Goal: Task Accomplishment & Management: Manage account settings

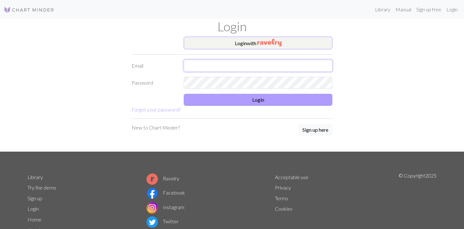
type input "hannahkucharzak@gmail.com"
click at [241, 101] on button "Login" at bounding box center [258, 100] width 149 height 12
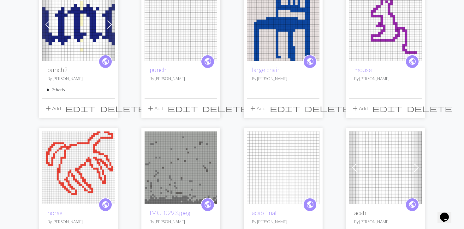
scroll to position [74, 0]
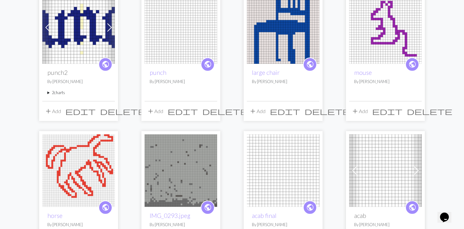
click at [212, 113] on span "delete" at bounding box center [224, 111] width 45 height 9
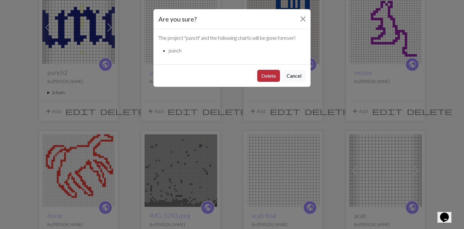
click at [260, 75] on button "Delete" at bounding box center [268, 76] width 23 height 12
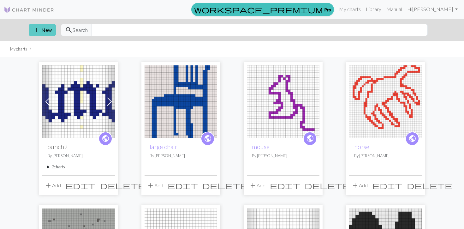
click at [49, 32] on button "add New" at bounding box center [42, 30] width 27 height 12
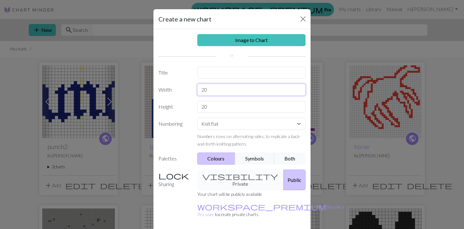
click at [213, 90] on input "20" at bounding box center [251, 90] width 109 height 12
type input "2"
type input "30"
click at [212, 108] on input "20" at bounding box center [251, 107] width 109 height 12
type input "2"
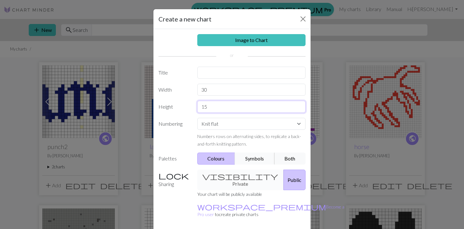
scroll to position [20, 0]
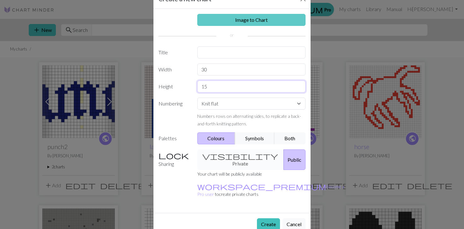
type input "15"
click at [248, 23] on link "Image to Chart" at bounding box center [251, 20] width 109 height 12
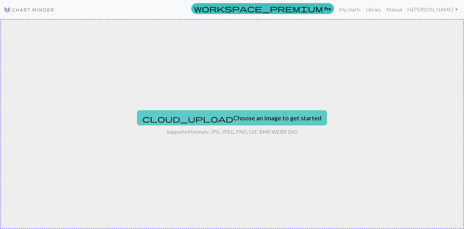
click at [195, 119] on button "cloud_upload Choose an image to get started" at bounding box center [232, 117] width 190 height 15
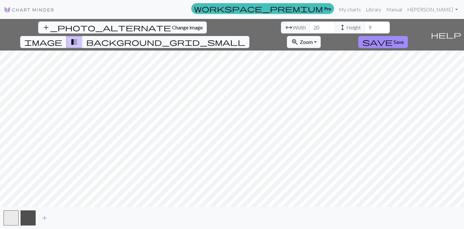
click at [427, 219] on div "add_photo_alternate Change image arrow_range Width 20 height Height 9 image tra…" at bounding box center [232, 124] width 464 height 210
click at [310, 27] on input "20" at bounding box center [322, 27] width 25 height 12
type input "30"
click at [365, 29] on input "9" at bounding box center [377, 27] width 25 height 12
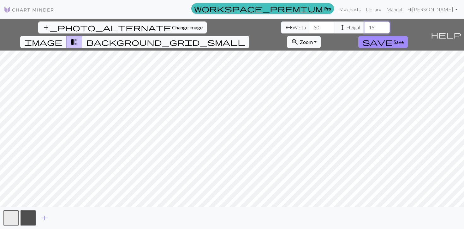
type input "15"
click at [30, 215] on button "button" at bounding box center [28, 217] width 15 height 15
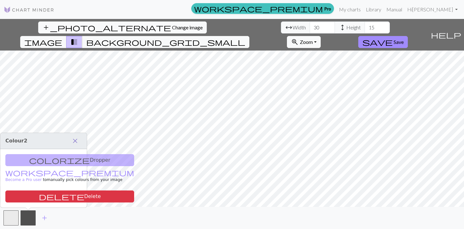
click at [74, 141] on span "close" at bounding box center [75, 140] width 8 height 9
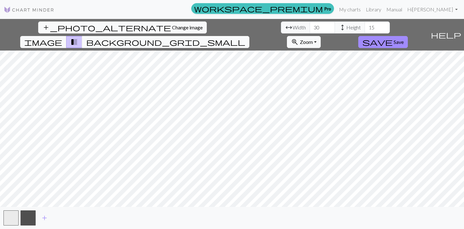
click at [245, 38] on span "background_grid_small" at bounding box center [165, 42] width 159 height 9
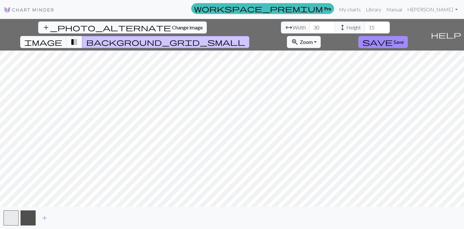
click at [78, 38] on span "transition_fade" at bounding box center [74, 42] width 8 height 9
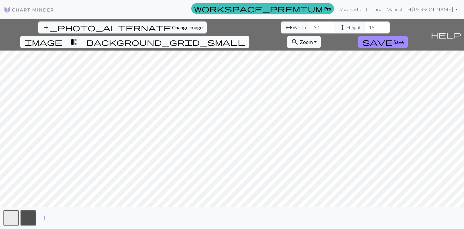
click at [245, 38] on span "background_grid_small" at bounding box center [165, 42] width 159 height 9
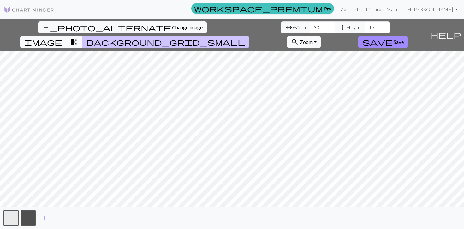
click at [78, 38] on span "transition_fade" at bounding box center [74, 42] width 8 height 9
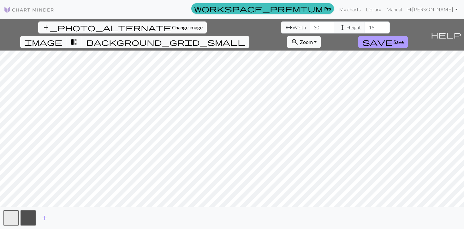
click at [404, 39] on span "Save" at bounding box center [399, 42] width 10 height 6
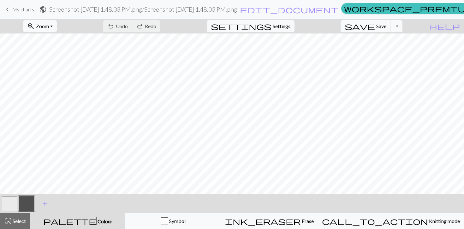
click at [150, 28] on div "undo Undo Undo redo Redo Redo" at bounding box center [131, 26] width 67 height 15
click at [155, 26] on div "undo Undo Undo redo Redo Redo" at bounding box center [131, 26] width 67 height 15
click at [21, 8] on span "My charts" at bounding box center [23, 9] width 22 height 6
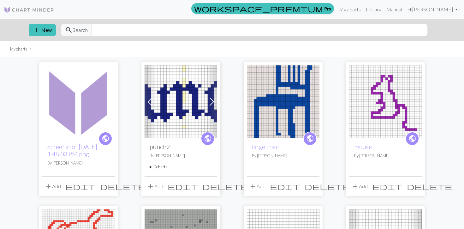
click at [109, 187] on span "delete" at bounding box center [122, 186] width 45 height 9
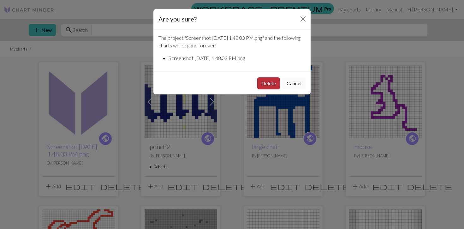
click at [266, 80] on button "Delete" at bounding box center [268, 83] width 23 height 12
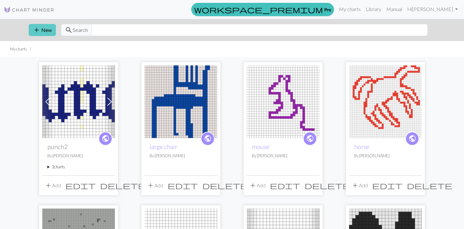
click at [53, 31] on button "add New" at bounding box center [42, 30] width 27 height 12
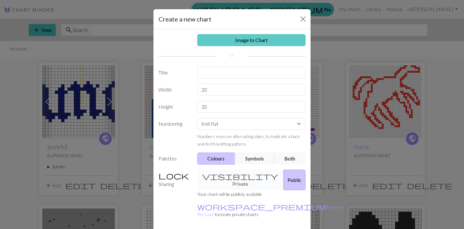
click at [236, 40] on link "Image to Chart" at bounding box center [251, 40] width 109 height 12
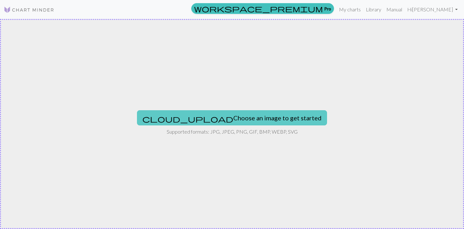
click at [196, 118] on button "cloud_upload Choose an image to get started" at bounding box center [232, 117] width 190 height 15
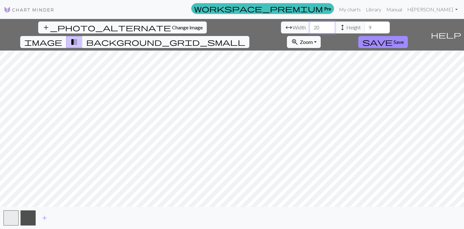
click at [310, 27] on input "20" at bounding box center [322, 27] width 25 height 12
type input "30"
click at [365, 27] on input "9" at bounding box center [377, 27] width 25 height 12
type input "15"
click at [245, 38] on span "background_grid_small" at bounding box center [165, 42] width 159 height 9
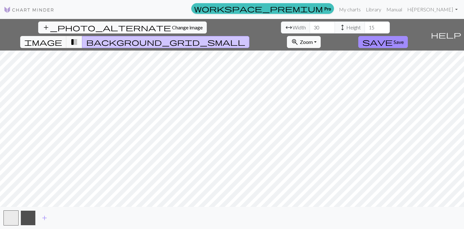
click at [27, 220] on button "button" at bounding box center [28, 217] width 15 height 15
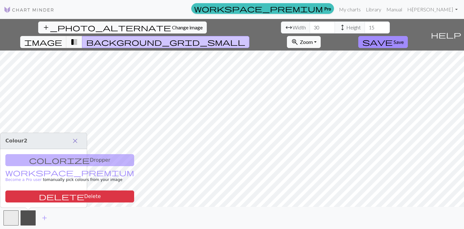
click at [76, 142] on span "close" at bounding box center [75, 140] width 8 height 9
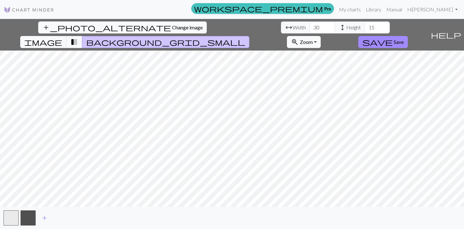
click at [78, 38] on span "transition_fade" at bounding box center [74, 42] width 8 height 9
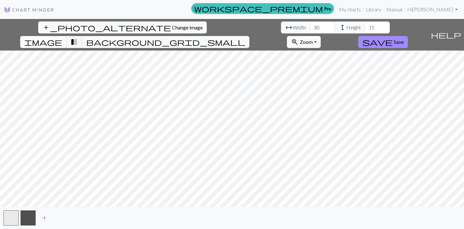
click at [62, 38] on span "image" at bounding box center [43, 42] width 38 height 9
click at [78, 38] on span "transition_fade" at bounding box center [74, 42] width 8 height 9
click at [245, 38] on span "background_grid_small" at bounding box center [165, 42] width 159 height 9
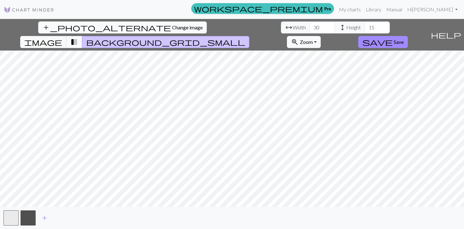
click at [78, 38] on span "transition_fade" at bounding box center [74, 42] width 8 height 9
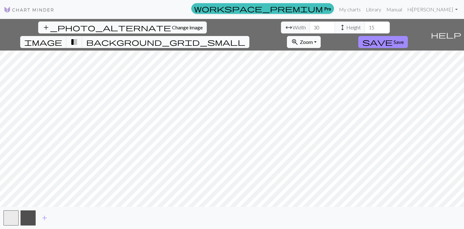
click at [245, 38] on span "background_grid_small" at bounding box center [165, 42] width 159 height 9
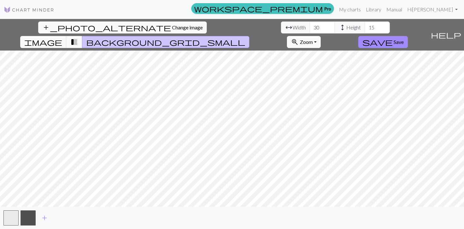
click at [78, 38] on span "transition_fade" at bounding box center [74, 42] width 8 height 9
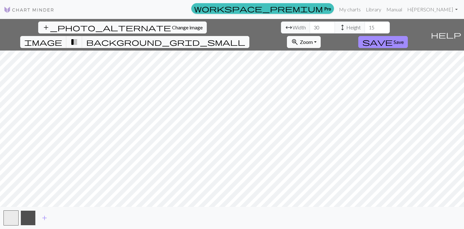
click at [28, 222] on button "button" at bounding box center [28, 217] width 15 height 15
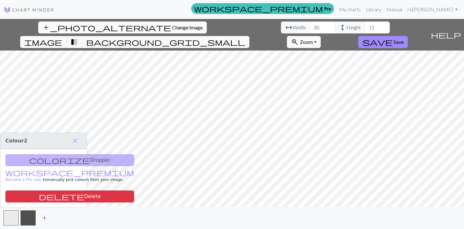
click at [43, 216] on span "add" at bounding box center [45, 217] width 8 height 9
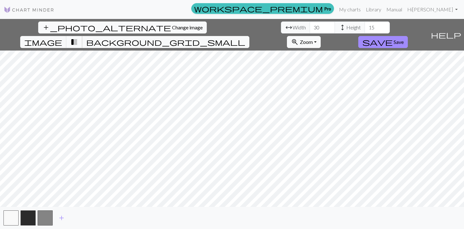
click at [78, 38] on span "transition_fade" at bounding box center [74, 42] width 8 height 9
click at [245, 38] on span "background_grid_small" at bounding box center [165, 42] width 159 height 9
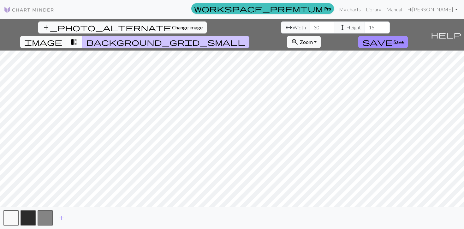
click at [78, 38] on span "transition_fade" at bounding box center [74, 42] width 8 height 9
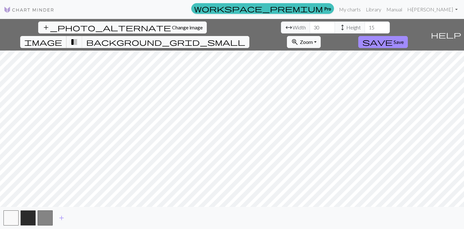
click at [62, 38] on span "image" at bounding box center [43, 42] width 38 height 9
click at [78, 38] on span "transition_fade" at bounding box center [74, 42] width 8 height 9
click at [46, 217] on button "button" at bounding box center [45, 217] width 15 height 15
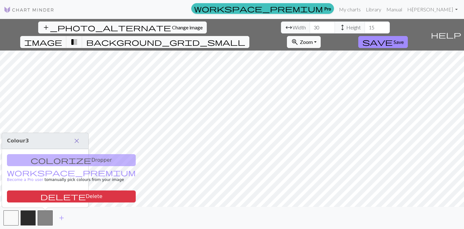
click at [78, 140] on span "close" at bounding box center [77, 140] width 8 height 9
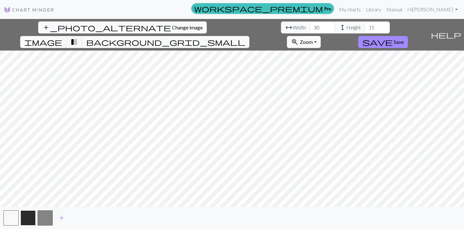
click at [26, 216] on button "button" at bounding box center [28, 217] width 15 height 15
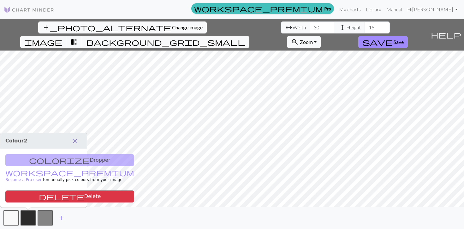
click at [76, 141] on span "close" at bounding box center [75, 140] width 8 height 9
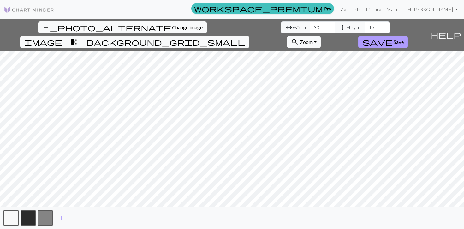
click at [393, 38] on span "save" at bounding box center [377, 42] width 30 height 9
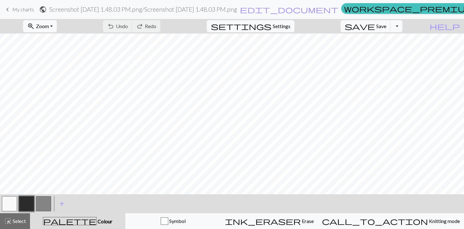
click at [49, 202] on button "button" at bounding box center [43, 203] width 15 height 15
click at [29, 7] on span "My charts" at bounding box center [23, 9] width 22 height 6
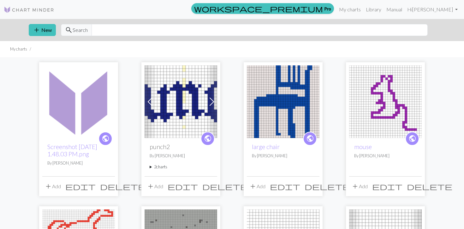
click at [109, 187] on span "delete" at bounding box center [122, 186] width 45 height 9
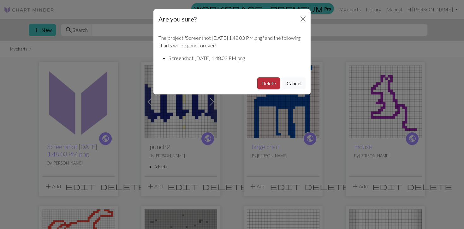
click at [270, 84] on button "Delete" at bounding box center [268, 83] width 23 height 12
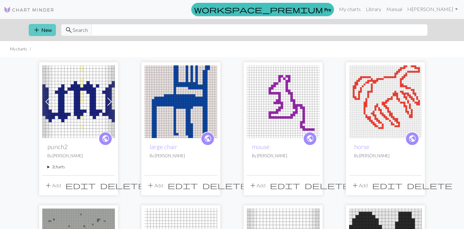
click at [50, 31] on button "add New" at bounding box center [42, 30] width 27 height 12
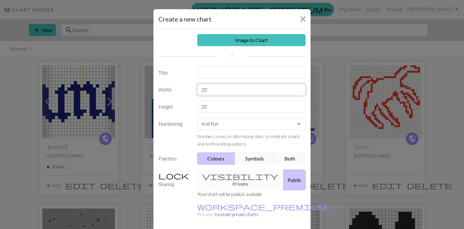
click at [204, 89] on input "20" at bounding box center [251, 90] width 109 height 12
type input "30"
click at [214, 110] on input "20" at bounding box center [251, 107] width 109 height 12
type input "2"
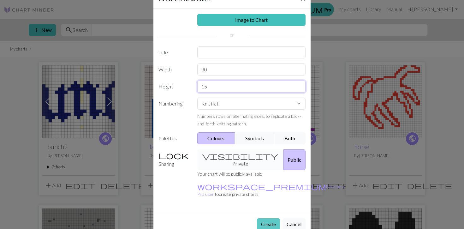
type input "15"
click at [267, 218] on button "Create" at bounding box center [268, 224] width 23 height 12
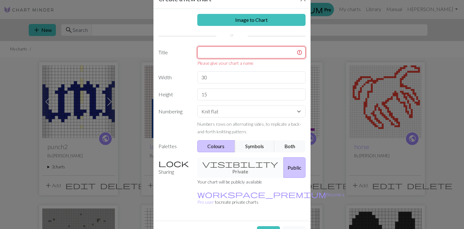
click at [241, 52] on input "text" at bounding box center [251, 52] width 109 height 12
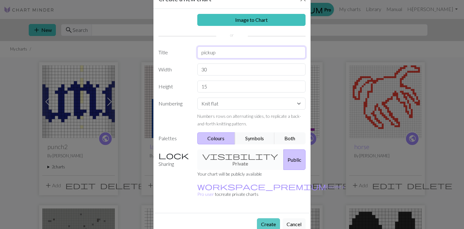
type input "pickup"
click at [273, 218] on button "Create" at bounding box center [268, 224] width 23 height 12
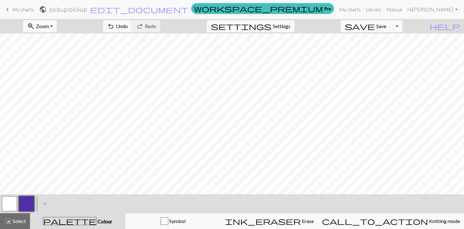
click at [33, 12] on link "keyboard_arrow_left My charts" at bounding box center [19, 9] width 30 height 11
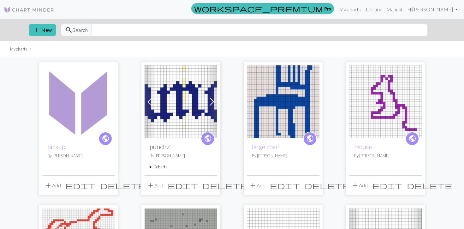
click at [110, 186] on span "delete" at bounding box center [122, 185] width 45 height 9
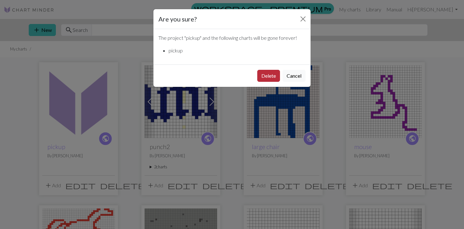
click at [267, 77] on button "Delete" at bounding box center [268, 76] width 23 height 12
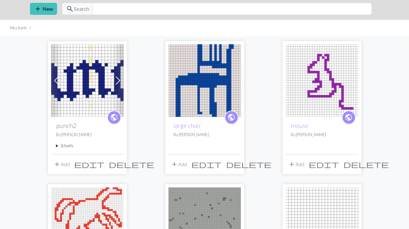
scroll to position [30, 0]
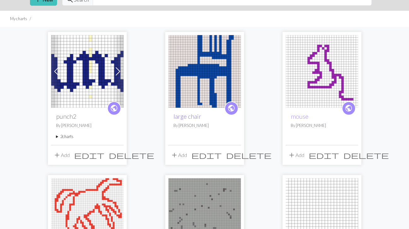
click at [194, 117] on link "large chair" at bounding box center [188, 116] width 28 height 7
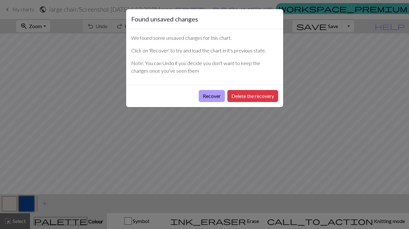
click at [207, 96] on button "Recover" at bounding box center [212, 96] width 26 height 12
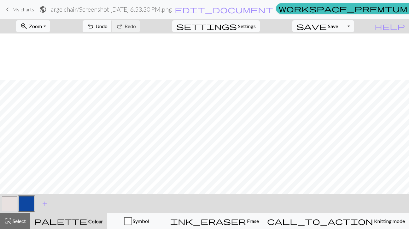
scroll to position [183, 0]
click at [20, 10] on span "My charts" at bounding box center [23, 9] width 22 height 6
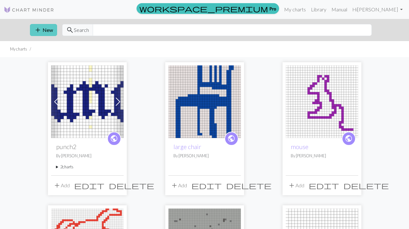
click at [50, 33] on button "add New" at bounding box center [43, 30] width 27 height 12
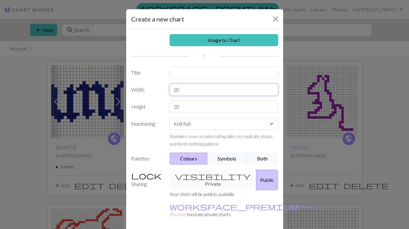
click at [176, 89] on input "20" at bounding box center [224, 90] width 109 height 12
type input "40"
click at [176, 106] on input "20" at bounding box center [224, 107] width 109 height 12
type input "30"
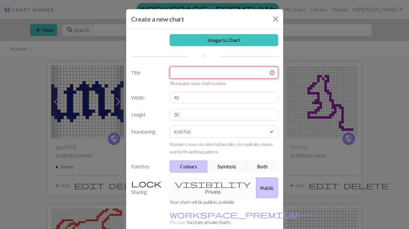
click at [217, 72] on input "text" at bounding box center [224, 73] width 109 height 12
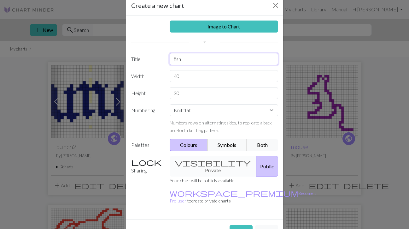
scroll to position [20, 0]
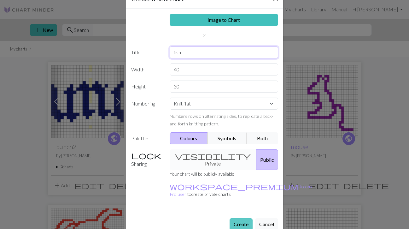
type input "fish"
click at [236, 218] on button "Create" at bounding box center [241, 224] width 23 height 12
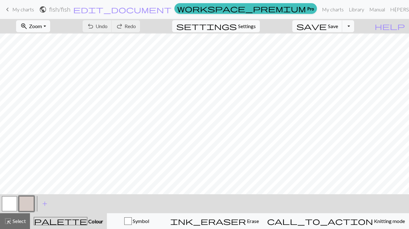
click at [25, 206] on button "button" at bounding box center [26, 203] width 15 height 15
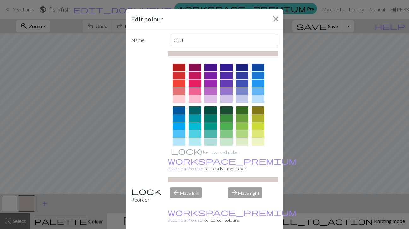
click at [241, 111] on div at bounding box center [242, 110] width 13 height 8
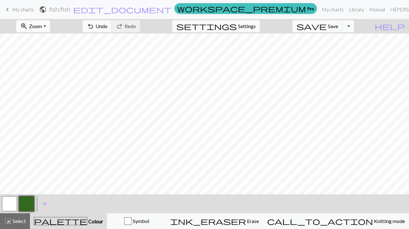
click at [26, 10] on span "My charts" at bounding box center [23, 9] width 22 height 6
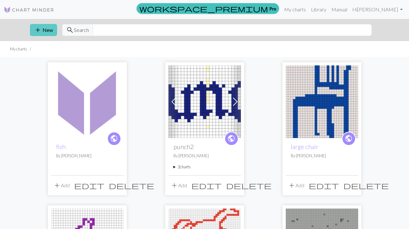
click at [51, 35] on button "add New" at bounding box center [43, 30] width 27 height 12
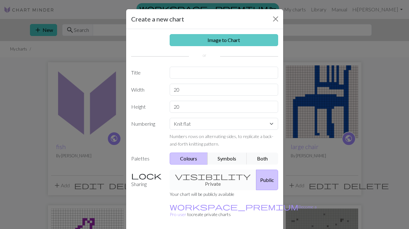
click at [216, 40] on link "Image to Chart" at bounding box center [224, 40] width 109 height 12
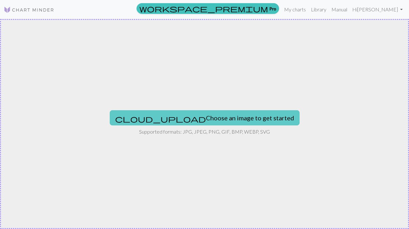
click at [164, 119] on span "cloud_upload" at bounding box center [160, 118] width 91 height 9
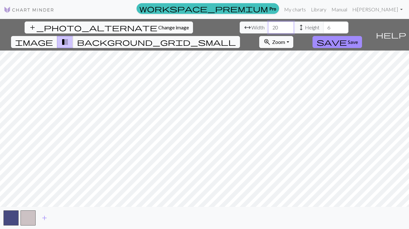
click at [269, 28] on input "20" at bounding box center [281, 27] width 25 height 12
type input "30"
click at [324, 29] on input "6" at bounding box center [336, 27] width 25 height 12
click at [324, 26] on input "7" at bounding box center [336, 27] width 25 height 12
click at [324, 26] on input "8" at bounding box center [336, 27] width 25 height 12
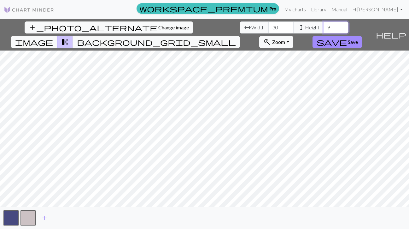
click at [324, 26] on input "9" at bounding box center [336, 27] width 25 height 12
click at [324, 26] on input "10" at bounding box center [336, 27] width 25 height 12
click at [324, 26] on input "11" at bounding box center [336, 27] width 25 height 12
click at [324, 26] on input "12" at bounding box center [336, 27] width 25 height 12
click at [324, 26] on input "13" at bounding box center [336, 27] width 25 height 12
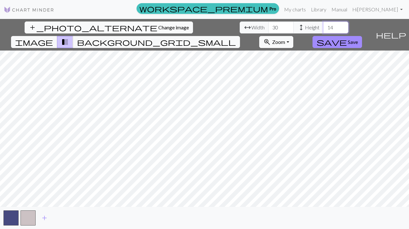
click at [324, 26] on input "14" at bounding box center [336, 27] width 25 height 12
click at [324, 26] on input "15" at bounding box center [336, 27] width 25 height 12
click at [324, 26] on input "16" at bounding box center [336, 27] width 25 height 12
click at [324, 26] on input "17" at bounding box center [336, 27] width 25 height 12
click at [324, 26] on input "18" at bounding box center [336, 27] width 25 height 12
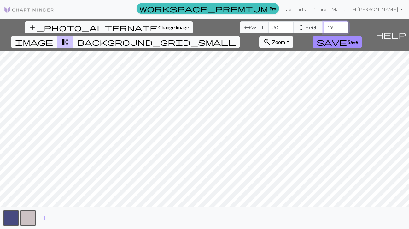
click at [324, 26] on input "19" at bounding box center [336, 27] width 25 height 12
click at [324, 26] on input "20" at bounding box center [336, 27] width 25 height 12
click at [324, 26] on input "21" at bounding box center [336, 27] width 25 height 12
click at [324, 26] on input "22" at bounding box center [336, 27] width 25 height 12
click at [324, 26] on input "23" at bounding box center [336, 27] width 25 height 12
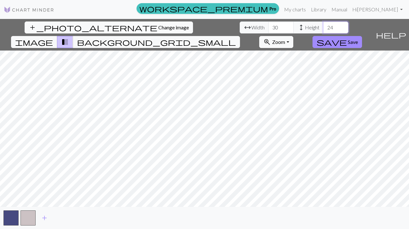
click at [324, 26] on input "24" at bounding box center [336, 27] width 25 height 12
click at [324, 26] on input "25" at bounding box center [336, 27] width 25 height 12
click at [324, 26] on input "26" at bounding box center [336, 27] width 25 height 12
click at [324, 26] on input "27" at bounding box center [336, 27] width 25 height 12
click at [324, 26] on input "28" at bounding box center [336, 27] width 25 height 12
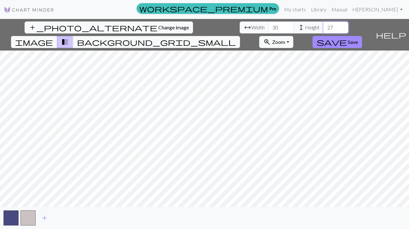
click at [324, 30] on input "27" at bounding box center [336, 27] width 25 height 12
click at [324, 30] on input "26" at bounding box center [336, 27] width 25 height 12
click at [324, 30] on input "25" at bounding box center [336, 27] width 25 height 12
click at [324, 30] on input "24" at bounding box center [336, 27] width 25 height 12
click at [324, 30] on input "23" at bounding box center [336, 27] width 25 height 12
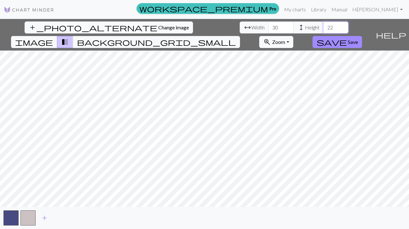
click at [324, 30] on input "22" at bounding box center [336, 27] width 25 height 12
click at [324, 30] on input "21" at bounding box center [336, 27] width 25 height 12
click at [324, 30] on input "20" at bounding box center [336, 27] width 25 height 12
click at [324, 30] on input "19" at bounding box center [336, 27] width 25 height 12
click at [324, 30] on input "18" at bounding box center [336, 27] width 25 height 12
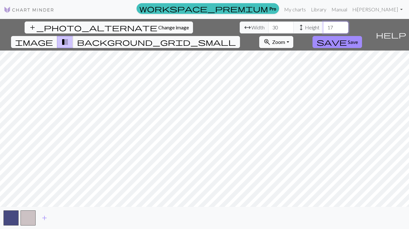
click at [324, 30] on input "17" at bounding box center [336, 27] width 25 height 12
click at [324, 26] on input "18" at bounding box center [336, 27] width 25 height 12
click at [324, 30] on input "17" at bounding box center [336, 27] width 25 height 12
click at [324, 30] on input "16" at bounding box center [336, 27] width 25 height 12
type input "15"
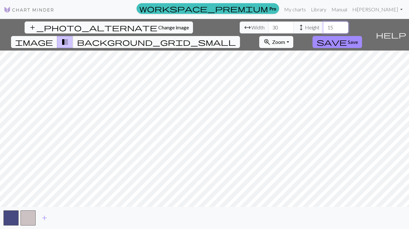
click at [324, 30] on input "15" at bounding box center [336, 27] width 25 height 12
click at [359, 36] on button "save Save" at bounding box center [338, 42] width 50 height 12
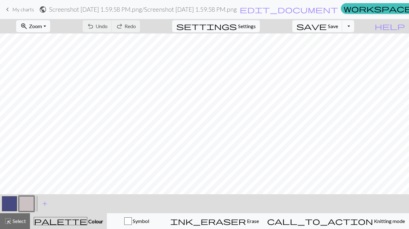
click at [13, 206] on button "button" at bounding box center [9, 203] width 15 height 15
click at [23, 206] on button "button" at bounding box center [26, 203] width 15 height 15
click at [12, 207] on button "button" at bounding box center [9, 203] width 15 height 15
click at [27, 206] on button "button" at bounding box center [26, 203] width 15 height 15
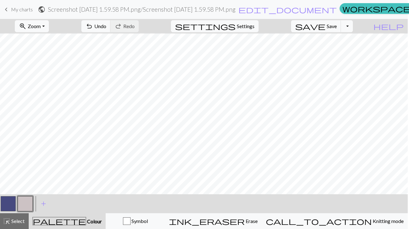
scroll to position [0, 4]
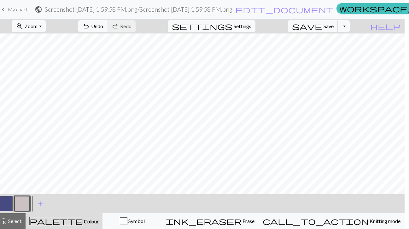
click at [9, 206] on button "button" at bounding box center [4, 203] width 15 height 15
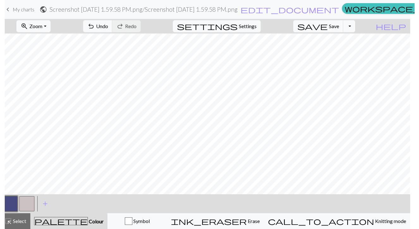
scroll to position [0, 0]
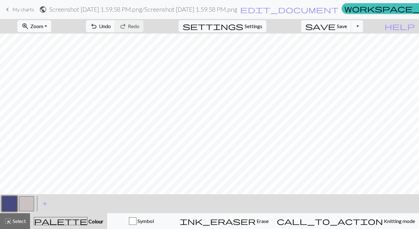
click at [5, 206] on button "button" at bounding box center [9, 203] width 15 height 15
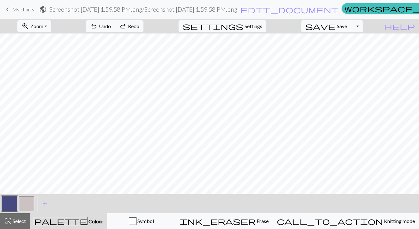
click at [29, 203] on button "button" at bounding box center [26, 203] width 15 height 15
click at [11, 201] on button "button" at bounding box center [9, 203] width 15 height 15
click at [25, 211] on button "button" at bounding box center [26, 203] width 15 height 15
click at [9, 208] on button "button" at bounding box center [9, 203] width 15 height 15
click at [21, 207] on button "button" at bounding box center [26, 203] width 15 height 15
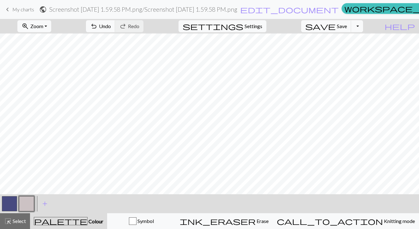
click at [28, 202] on button "button" at bounding box center [26, 203] width 15 height 15
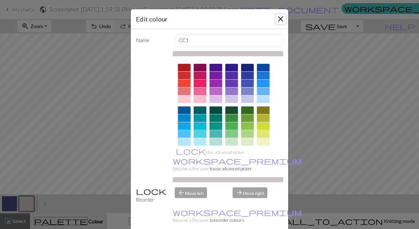
click at [278, 22] on button "Close" at bounding box center [280, 19] width 10 height 10
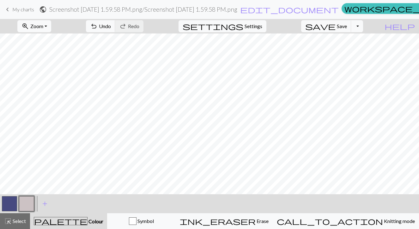
click at [13, 204] on button "button" at bounding box center [9, 203] width 15 height 15
click at [24, 203] on button "button" at bounding box center [26, 203] width 15 height 15
click at [9, 206] on button "button" at bounding box center [9, 203] width 15 height 15
click at [26, 204] on button "button" at bounding box center [26, 203] width 15 height 15
click at [13, 200] on button "button" at bounding box center [9, 203] width 15 height 15
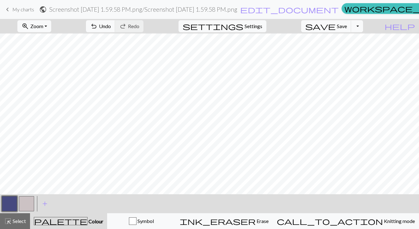
click at [23, 207] on button "button" at bounding box center [26, 203] width 15 height 15
click at [10, 206] on button "button" at bounding box center [9, 203] width 15 height 15
click at [31, 200] on button "button" at bounding box center [26, 203] width 15 height 15
click at [7, 210] on button "button" at bounding box center [9, 203] width 15 height 15
click at [32, 200] on button "button" at bounding box center [26, 203] width 15 height 15
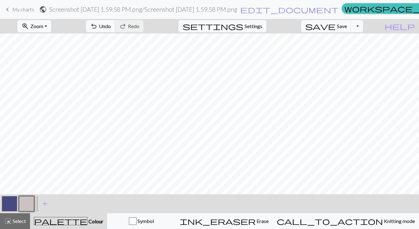
click at [9, 205] on button "button" at bounding box center [9, 203] width 15 height 15
click at [29, 206] on button "button" at bounding box center [26, 203] width 15 height 15
click at [8, 206] on button "button" at bounding box center [9, 203] width 15 height 15
click at [27, 203] on button "button" at bounding box center [26, 203] width 15 height 15
click at [5, 207] on button "button" at bounding box center [9, 203] width 15 height 15
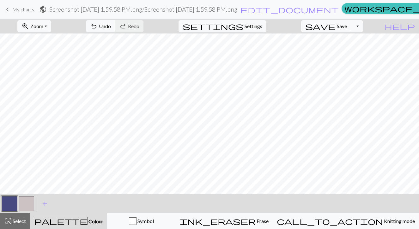
click at [27, 201] on button "button" at bounding box center [26, 203] width 15 height 15
click at [225, 10] on h2 "Screenshot 2025-09-02 at 1.59.58 PM.png / Screenshot 2025-09-02 at 1.59.58 PM.p…" at bounding box center [143, 9] width 188 height 7
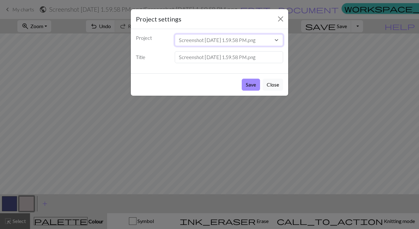
click at [212, 40] on select "Screenshot 2025-09-02 at 1.59.58 PM.png fish punch2 large chair mouse horse IMG…" at bounding box center [229, 40] width 109 height 12
click at [175, 34] on select "Screenshot 2025-09-02 at 1.59.58 PM.png fish punch2 large chair mouse horse IMG…" at bounding box center [229, 40] width 109 height 12
click at [212, 40] on select "Screenshot 2025-09-02 at 1.59.58 PM.png fish punch2 large chair mouse horse IMG…" at bounding box center [229, 40] width 109 height 12
click at [191, 60] on input "Screenshot [DATE] 1.59.58 PM.png" at bounding box center [229, 57] width 109 height 12
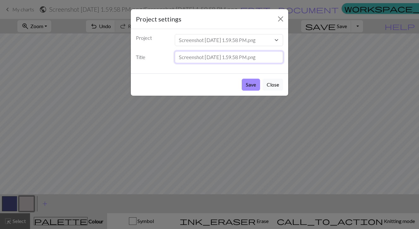
click at [191, 60] on input "Screenshot [DATE] 1.59.58 PM.png" at bounding box center [229, 57] width 109 height 12
click at [200, 61] on input "fish 2025-09-02 at 1.59.58 PM.png" at bounding box center [229, 57] width 109 height 12
type input "fish"
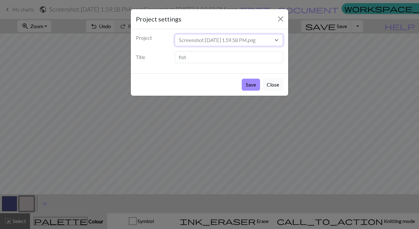
click at [211, 41] on select "Screenshot 2025-09-02 at 1.59.58 PM.png fish punch2 large chair mouse horse IMG…" at bounding box center [229, 40] width 109 height 12
click at [252, 84] on button "Save" at bounding box center [251, 85] width 18 height 12
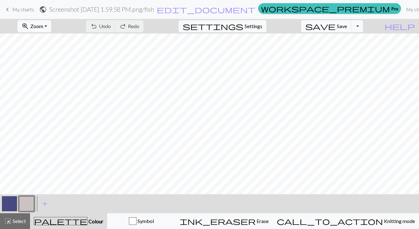
click at [15, 202] on button "button" at bounding box center [9, 203] width 15 height 15
click at [28, 204] on button "button" at bounding box center [26, 203] width 15 height 15
click at [15, 204] on button "button" at bounding box center [9, 203] width 15 height 15
click at [24, 204] on button "button" at bounding box center [26, 203] width 15 height 15
click at [347, 26] on span "Save" at bounding box center [342, 26] width 10 height 6
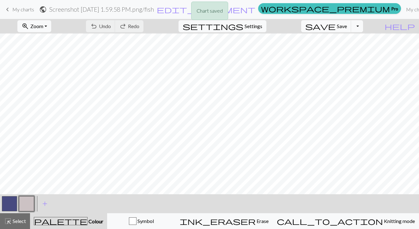
click at [16, 7] on div "Chart saved" at bounding box center [209, 12] width 419 height 25
click at [18, 10] on span "My charts" at bounding box center [23, 9] width 22 height 6
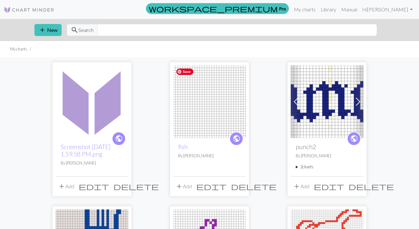
click at [228, 114] on img at bounding box center [209, 101] width 73 height 73
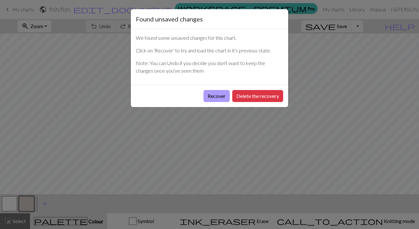
click at [223, 98] on button "Recover" at bounding box center [216, 96] width 26 height 12
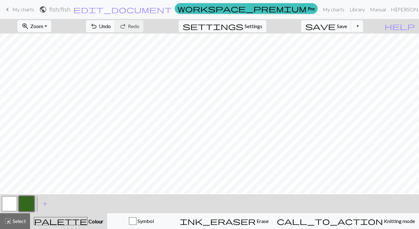
scroll to position [15, 0]
click at [15, 9] on span "My charts" at bounding box center [23, 9] width 22 height 6
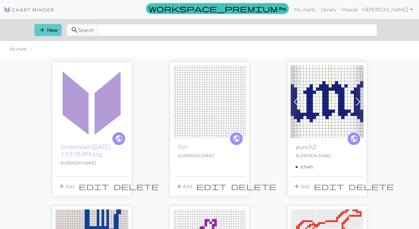
click at [54, 31] on button "add New" at bounding box center [47, 30] width 27 height 12
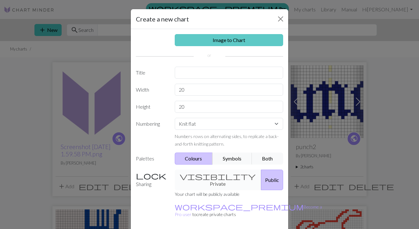
click at [196, 44] on link "Image to Chart" at bounding box center [229, 40] width 109 height 12
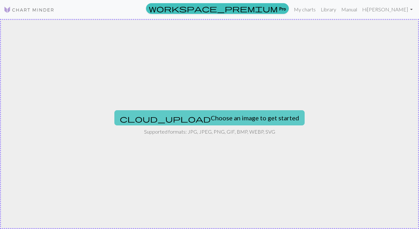
click at [191, 118] on button "cloud_upload Choose an image to get started" at bounding box center [209, 117] width 190 height 15
type input "C:\fakepath\Screenshot 2025-09-02 at 2.09.03 PM.png"
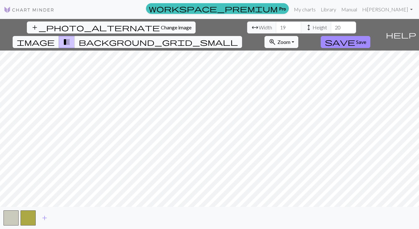
click at [126, 35] on div "add_photo_alternate Change image arrow_range Width 19 height Height 20 image tr…" at bounding box center [209, 124] width 419 height 210
click at [331, 28] on input "20" at bounding box center [343, 27] width 25 height 12
click at [276, 29] on input "19" at bounding box center [288, 27] width 25 height 12
type input "1"
type input "25"
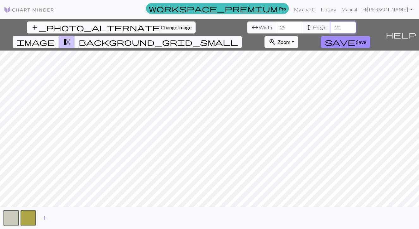
click at [331, 27] on input "20" at bounding box center [343, 27] width 25 height 12
type input "25"
click at [370, 36] on button "save Save" at bounding box center [345, 42] width 50 height 12
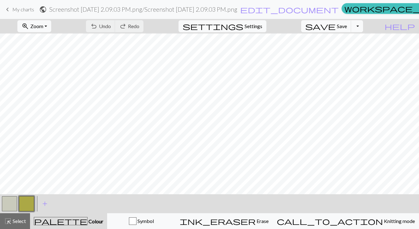
click at [10, 205] on button "button" at bounding box center [9, 203] width 15 height 15
click at [31, 206] on button "button" at bounding box center [26, 203] width 15 height 15
click at [16, 201] on button "button" at bounding box center [9, 203] width 15 height 15
click at [28, 199] on button "button" at bounding box center [26, 203] width 15 height 15
click at [14, 203] on button "button" at bounding box center [9, 203] width 15 height 15
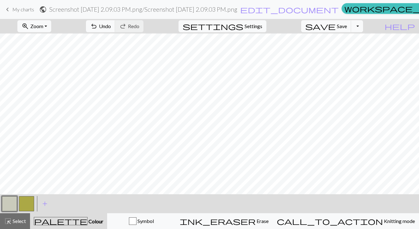
click at [13, 205] on button "button" at bounding box center [9, 203] width 15 height 15
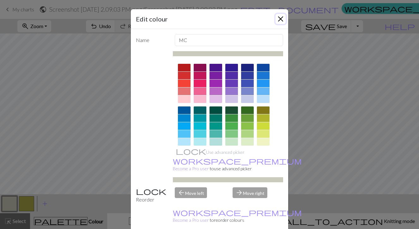
click at [281, 22] on button "Close" at bounding box center [280, 19] width 10 height 10
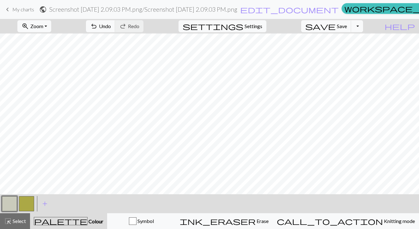
click at [138, 10] on h2 "Screenshot 2025-09-02 at 2.09.03 PM.png / Screenshot 2025-09-02 at 2.09.03 PM.p…" at bounding box center [143, 9] width 188 height 7
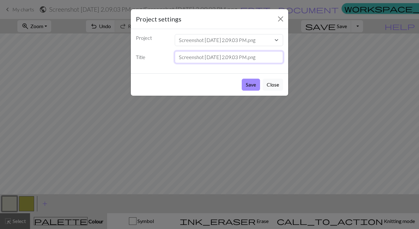
click at [203, 57] on input "Screenshot [DATE] 2.09.03 PM.png" at bounding box center [229, 57] width 109 height 12
type input "apple"
click at [246, 85] on button "Save" at bounding box center [251, 85] width 18 height 12
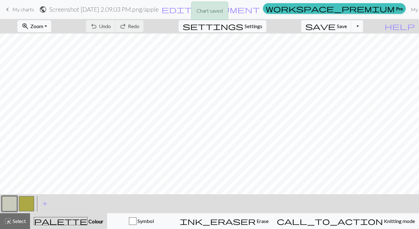
click at [33, 9] on div "Chart saved" at bounding box center [209, 12] width 419 height 25
click at [31, 9] on span "My charts" at bounding box center [23, 9] width 22 height 6
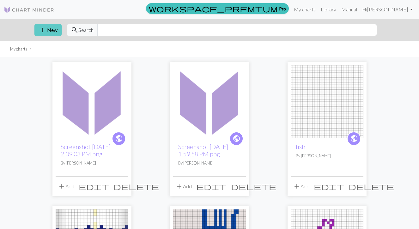
click at [49, 29] on button "add New" at bounding box center [47, 30] width 27 height 12
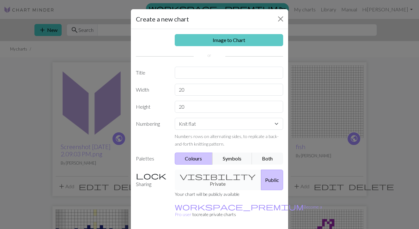
click at [217, 41] on link "Image to Chart" at bounding box center [229, 40] width 109 height 12
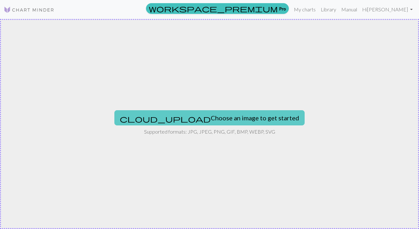
click at [195, 116] on button "cloud_upload Choose an image to get started" at bounding box center [209, 117] width 190 height 15
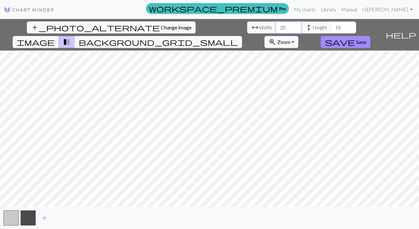
click at [276, 28] on input "20" at bounding box center [288, 27] width 25 height 12
type input "2"
type input "30"
click at [331, 29] on input "18" at bounding box center [343, 27] width 25 height 12
type input "1"
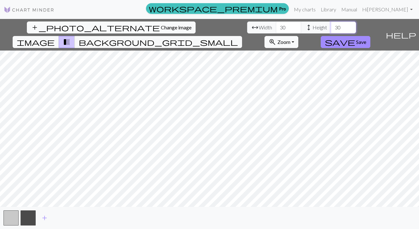
type input "30"
click at [303, 208] on div "add_photo_alternate Change image arrow_range Width 30 height Height 30 image tr…" at bounding box center [209, 124] width 419 height 210
click at [276, 25] on input "31" at bounding box center [288, 27] width 25 height 12
click at [276, 25] on input "32" at bounding box center [288, 27] width 25 height 12
click at [276, 25] on input "33" at bounding box center [288, 27] width 25 height 12
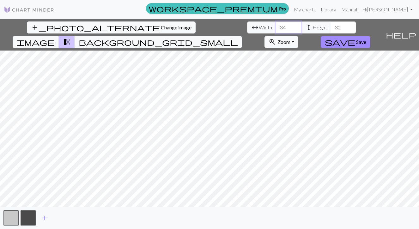
click at [276, 25] on input "34" at bounding box center [288, 27] width 25 height 12
click at [276, 25] on input "35" at bounding box center [288, 27] width 25 height 12
click at [276, 25] on input "36" at bounding box center [288, 27] width 25 height 12
click at [276, 25] on input "37" at bounding box center [288, 27] width 25 height 12
click at [276, 25] on input "38" at bounding box center [288, 27] width 25 height 12
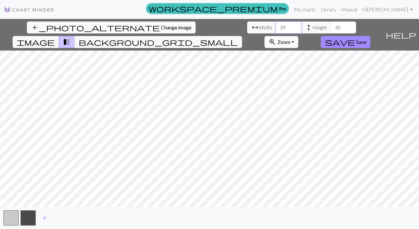
click at [276, 25] on input "39" at bounding box center [288, 27] width 25 height 12
type input "38"
click at [276, 29] on input "38" at bounding box center [288, 27] width 25 height 12
click at [331, 27] on input "31" at bounding box center [343, 27] width 25 height 12
click at [331, 31] on input "31" at bounding box center [343, 27] width 25 height 12
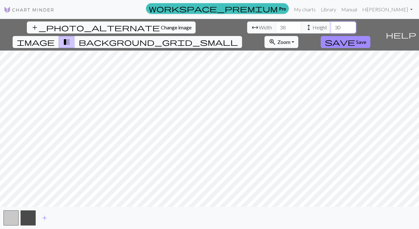
click at [331, 30] on input "30" at bounding box center [343, 27] width 25 height 12
click at [331, 30] on input "29" at bounding box center [343, 27] width 25 height 12
click at [331, 30] on input "28" at bounding box center [343, 27] width 25 height 12
click at [331, 30] on input "27" at bounding box center [343, 27] width 25 height 12
click at [331, 30] on input "26" at bounding box center [343, 27] width 25 height 12
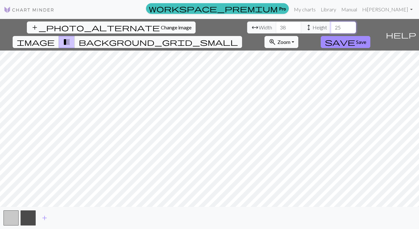
click at [331, 30] on input "25" at bounding box center [343, 27] width 25 height 12
click at [331, 30] on input "24" at bounding box center [343, 27] width 25 height 12
click at [331, 30] on input "23" at bounding box center [343, 27] width 25 height 12
click at [331, 30] on input "22" at bounding box center [343, 27] width 25 height 12
click at [331, 24] on input "23" at bounding box center [343, 27] width 25 height 12
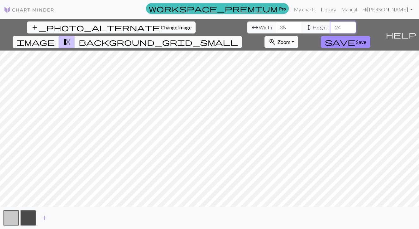
click at [331, 24] on input "24" at bounding box center [343, 27] width 25 height 12
click at [331, 24] on input "25" at bounding box center [343, 27] width 25 height 12
click at [331, 24] on input "26" at bounding box center [343, 27] width 25 height 12
click at [331, 24] on input "27" at bounding box center [343, 27] width 25 height 12
click at [331, 24] on input "28" at bounding box center [343, 27] width 25 height 12
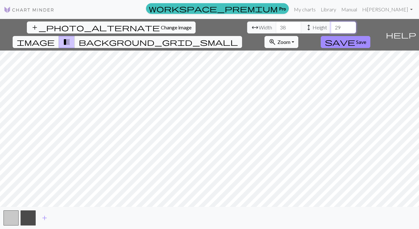
click at [331, 24] on input "29" at bounding box center [343, 27] width 25 height 12
click at [331, 24] on input "30" at bounding box center [343, 27] width 25 height 12
click at [331, 24] on input "31" at bounding box center [343, 27] width 25 height 12
click at [331, 24] on input "32" at bounding box center [343, 27] width 25 height 12
click at [331, 24] on input "33" at bounding box center [343, 27] width 25 height 12
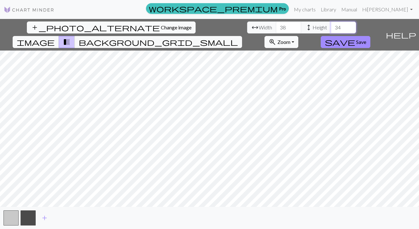
click at [331, 24] on input "34" at bounding box center [343, 27] width 25 height 12
click at [331, 31] on input "33" at bounding box center [343, 27] width 25 height 12
type input "32"
click at [331, 31] on input "32" at bounding box center [343, 27] width 25 height 12
click at [366, 39] on span "Save" at bounding box center [361, 42] width 10 height 6
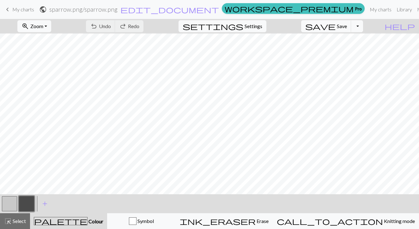
click at [8, 203] on button "button" at bounding box center [9, 203] width 15 height 15
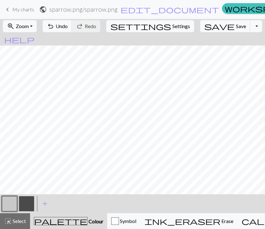
click at [26, 10] on span "My charts" at bounding box center [23, 9] width 22 height 6
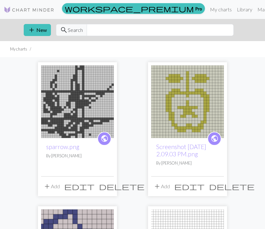
click at [108, 184] on span "delete" at bounding box center [121, 186] width 45 height 9
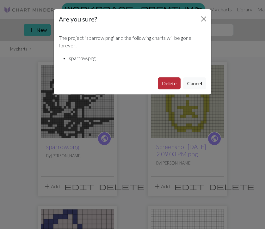
click at [166, 84] on button "Delete" at bounding box center [169, 83] width 23 height 12
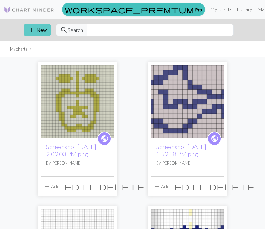
click at [44, 32] on button "add New" at bounding box center [37, 30] width 27 height 12
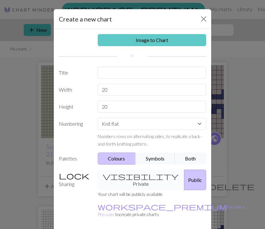
click at [159, 39] on link "Image to Chart" at bounding box center [152, 40] width 109 height 12
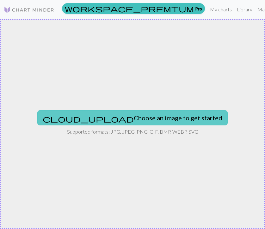
click at [119, 118] on button "cloud_upload Choose an image to get started" at bounding box center [132, 117] width 190 height 15
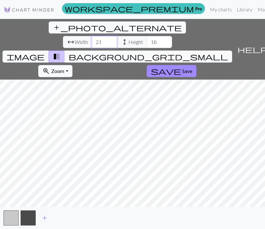
click at [92, 36] on input "21" at bounding box center [104, 42] width 25 height 12
click at [92, 36] on input "22" at bounding box center [104, 42] width 25 height 12
click at [92, 36] on input "23" at bounding box center [104, 42] width 25 height 12
click at [92, 36] on input "24" at bounding box center [104, 42] width 25 height 12
click at [92, 36] on input "25" at bounding box center [104, 42] width 25 height 12
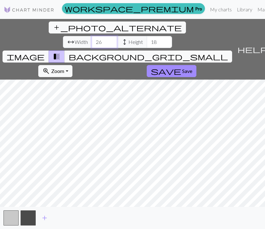
click at [92, 36] on input "26" at bounding box center [104, 42] width 25 height 12
click at [92, 36] on input "27" at bounding box center [104, 42] width 25 height 12
click at [92, 36] on input "28" at bounding box center [104, 42] width 25 height 12
click at [92, 36] on input "29" at bounding box center [104, 42] width 25 height 12
click at [92, 36] on input "30" at bounding box center [104, 42] width 25 height 12
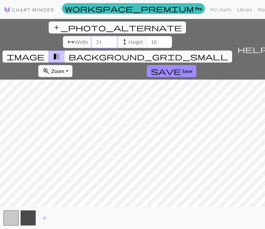
click at [92, 36] on input "31" at bounding box center [104, 42] width 25 height 12
click at [92, 36] on input "32" at bounding box center [104, 42] width 25 height 12
click at [92, 36] on input "33" at bounding box center [104, 42] width 25 height 12
click at [92, 36] on input "34" at bounding box center [104, 42] width 25 height 12
click at [92, 36] on input "35" at bounding box center [104, 42] width 25 height 12
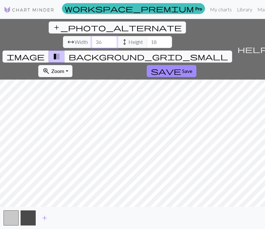
click at [92, 36] on input "36" at bounding box center [104, 42] width 25 height 12
click at [92, 36] on input "37" at bounding box center [104, 42] width 25 height 12
click at [92, 36] on input "38" at bounding box center [104, 42] width 25 height 12
click at [92, 36] on input "39" at bounding box center [104, 42] width 25 height 12
click at [92, 36] on input "40" at bounding box center [104, 42] width 25 height 12
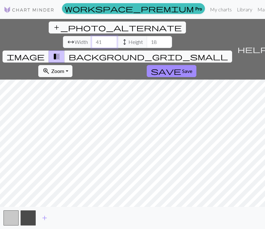
click at [92, 36] on input "41" at bounding box center [104, 42] width 25 height 12
type input "42"
click at [92, 36] on input "42" at bounding box center [104, 42] width 25 height 12
click at [146, 36] on input "19" at bounding box center [158, 42] width 25 height 12
click at [146, 36] on input "20" at bounding box center [158, 42] width 25 height 12
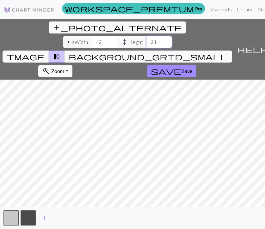
click at [146, 36] on input "21" at bounding box center [158, 42] width 25 height 12
click at [146, 36] on input "22" at bounding box center [158, 42] width 25 height 12
click at [146, 36] on input "23" at bounding box center [158, 42] width 25 height 12
click at [146, 36] on input "24" at bounding box center [158, 42] width 25 height 12
click at [146, 36] on input "25" at bounding box center [158, 42] width 25 height 12
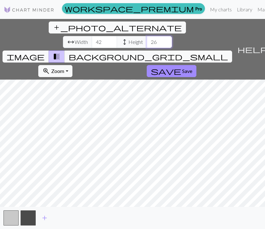
click at [146, 36] on input "26" at bounding box center [158, 42] width 25 height 12
click at [146, 36] on input "27" at bounding box center [158, 42] width 25 height 12
click at [146, 36] on input "28" at bounding box center [158, 42] width 25 height 12
click at [146, 36] on input "29" at bounding box center [158, 42] width 25 height 12
click at [146, 36] on input "30" at bounding box center [158, 42] width 25 height 12
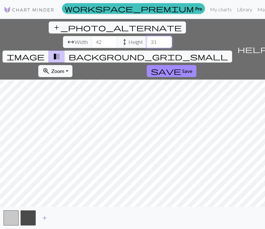
click at [146, 36] on input "31" at bounding box center [158, 42] width 25 height 12
click at [146, 36] on input "32" at bounding box center [158, 42] width 25 height 12
click at [146, 36] on input "33" at bounding box center [158, 42] width 25 height 12
click at [146, 36] on input "34" at bounding box center [158, 42] width 25 height 12
click at [146, 36] on input "35" at bounding box center [158, 42] width 25 height 12
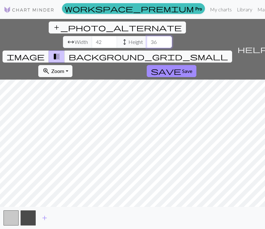
click at [146, 36] on input "36" at bounding box center [158, 42] width 25 height 12
click at [146, 36] on input "37" at bounding box center [158, 42] width 25 height 12
click at [146, 36] on input "38" at bounding box center [158, 42] width 25 height 12
click at [146, 36] on input "39" at bounding box center [158, 42] width 25 height 12
type input "40"
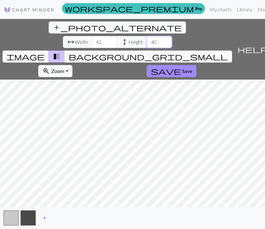
click at [146, 36] on input "40" at bounding box center [158, 42] width 25 height 12
click at [92, 36] on input "43" at bounding box center [104, 42] width 25 height 12
click at [92, 36] on input "44" at bounding box center [104, 42] width 25 height 12
type input "43"
click at [92, 36] on input "43" at bounding box center [104, 42] width 25 height 12
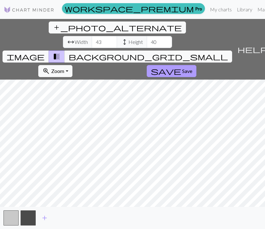
click at [192, 68] on span "Save" at bounding box center [187, 71] width 10 height 6
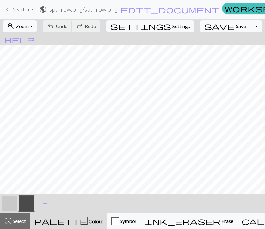
click at [11, 205] on button "button" at bounding box center [9, 203] width 15 height 15
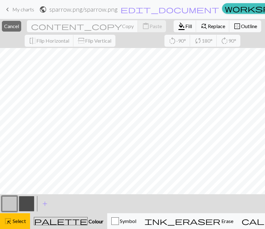
click at [52, 215] on button "palette Colour Colour" at bounding box center [68, 221] width 77 height 16
click at [52, 217] on span "palette" at bounding box center [60, 221] width 53 height 9
click at [22, 221] on span "Select" at bounding box center [19, 221] width 14 height 6
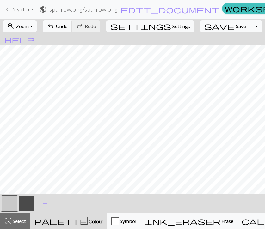
click at [52, 222] on span "palette" at bounding box center [60, 221] width 53 height 9
click at [13, 204] on button "button" at bounding box center [9, 203] width 15 height 15
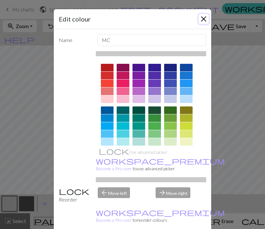
click at [204, 20] on button "Close" at bounding box center [203, 19] width 10 height 10
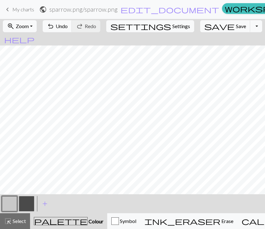
click at [30, 199] on button "button" at bounding box center [26, 203] width 15 height 15
click at [11, 202] on button "button" at bounding box center [9, 203] width 15 height 15
click at [25, 201] on button "button" at bounding box center [26, 203] width 15 height 15
click at [12, 208] on button "button" at bounding box center [9, 203] width 15 height 15
click at [29, 201] on button "button" at bounding box center [26, 203] width 15 height 15
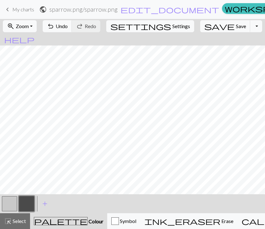
click at [12, 203] on button "button" at bounding box center [9, 203] width 15 height 15
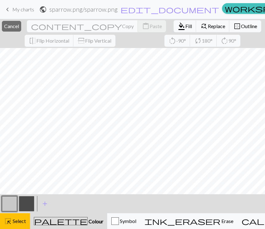
click at [53, 217] on span "palette" at bounding box center [60, 221] width 53 height 9
click at [18, 221] on span "Select" at bounding box center [19, 221] width 14 height 6
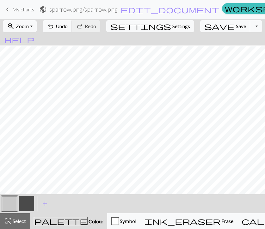
scroll to position [1, 0]
click at [27, 208] on button "button" at bounding box center [26, 203] width 15 height 15
click at [15, 204] on button "button" at bounding box center [9, 203] width 15 height 15
click at [31, 203] on button "button" at bounding box center [26, 203] width 15 height 15
click at [9, 206] on button "button" at bounding box center [9, 203] width 15 height 15
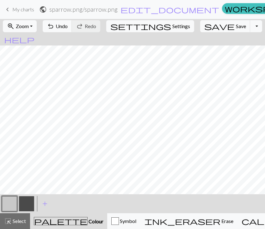
click at [28, 204] on button "button" at bounding box center [26, 203] width 15 height 15
click at [14, 204] on button "button" at bounding box center [9, 203] width 15 height 15
click at [23, 222] on span "Select" at bounding box center [19, 221] width 14 height 6
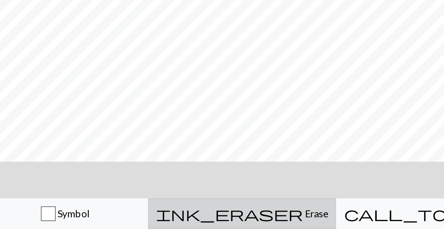
scroll to position [0, 0]
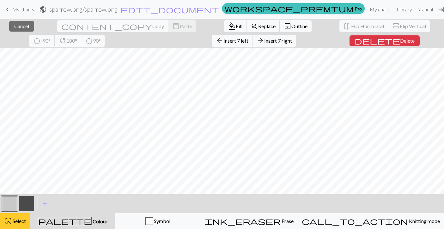
click at [19, 224] on span "Select" at bounding box center [19, 221] width 14 height 6
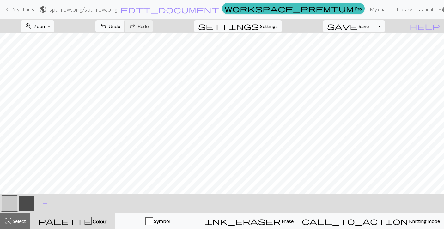
click at [13, 202] on button "button" at bounding box center [9, 203] width 15 height 15
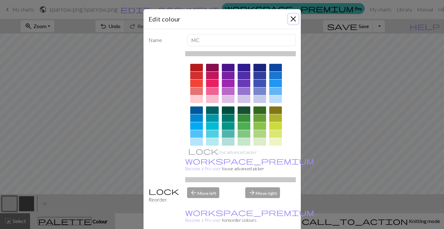
click at [264, 21] on button "Close" at bounding box center [293, 19] width 10 height 10
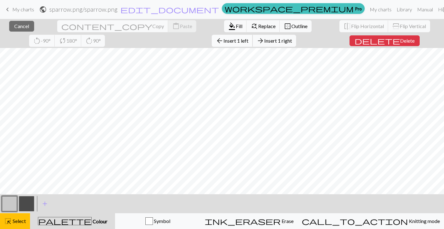
click at [223, 41] on span "Insert 1 left" at bounding box center [235, 41] width 25 height 6
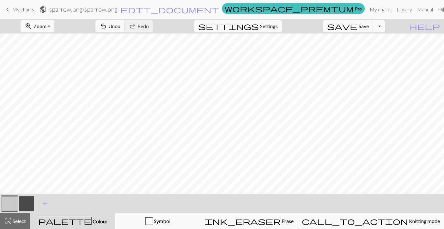
click at [28, 205] on button "button" at bounding box center [26, 203] width 15 height 15
click at [14, 205] on button "button" at bounding box center [9, 203] width 15 height 15
click at [21, 208] on button "button" at bounding box center [26, 203] width 15 height 15
click at [264, 29] on span "save" at bounding box center [342, 26] width 30 height 9
click at [33, 11] on span "My charts" at bounding box center [23, 9] width 22 height 6
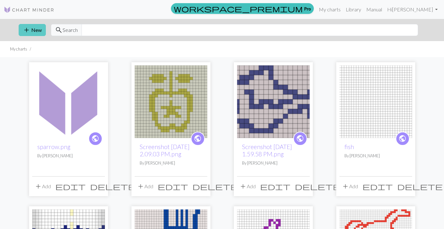
click at [39, 29] on button "add New" at bounding box center [32, 30] width 27 height 12
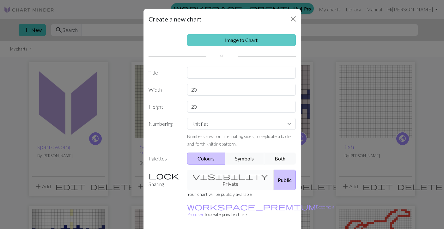
click at [226, 38] on link "Image to Chart" at bounding box center [241, 40] width 109 height 12
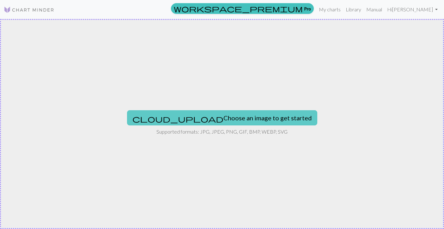
click at [217, 117] on button "cloud_upload Choose an image to get started" at bounding box center [222, 117] width 190 height 15
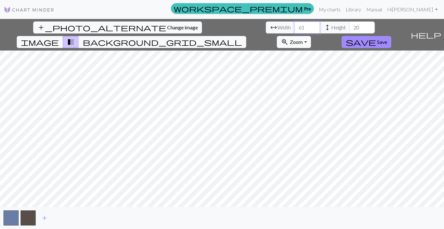
type input "62"
click at [264, 25] on input "62" at bounding box center [306, 27] width 25 height 12
click at [264, 26] on input "46" at bounding box center [361, 27] width 25 height 12
type input "47"
click at [264, 26] on input "47" at bounding box center [361, 27] width 25 height 12
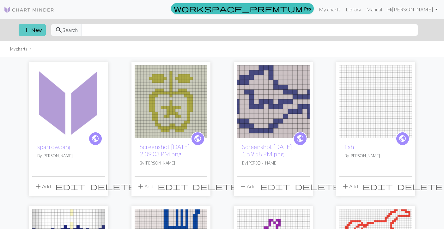
click at [42, 30] on button "add New" at bounding box center [32, 30] width 27 height 12
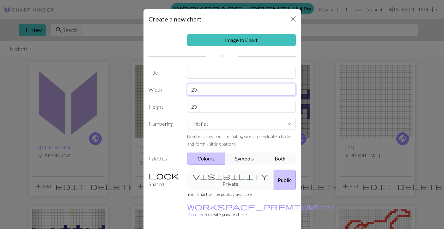
drag, startPoint x: 204, startPoint y: 91, endPoint x: 188, endPoint y: 91, distance: 15.8
click at [188, 91] on input "20" at bounding box center [241, 90] width 109 height 12
type input "3"
type input "40"
click at [194, 107] on input "20" at bounding box center [241, 107] width 109 height 12
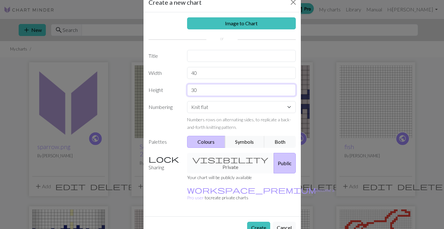
scroll to position [19, 0]
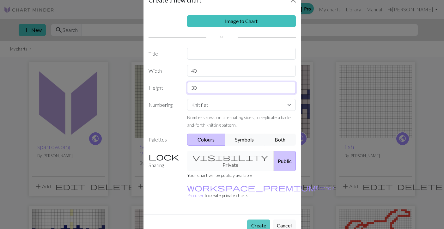
type input "30"
click at [250, 219] on button "Create" at bounding box center [258, 225] width 23 height 12
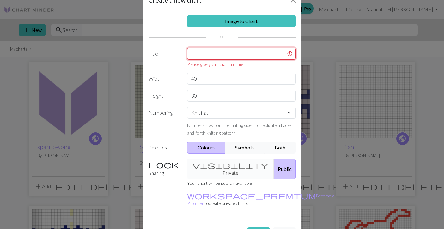
click at [215, 56] on input "text" at bounding box center [241, 54] width 109 height 12
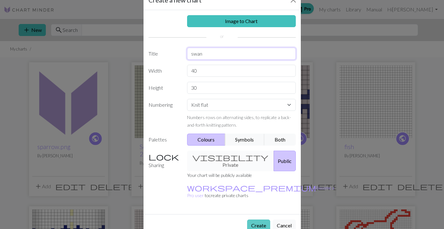
type input "swan"
click at [254, 219] on button "Create" at bounding box center [258, 225] width 23 height 12
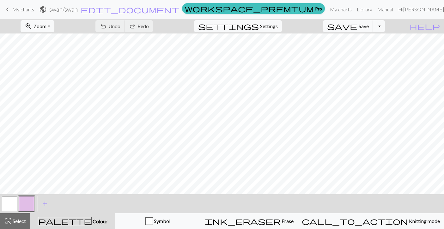
click at [31, 9] on span "My charts" at bounding box center [23, 9] width 22 height 6
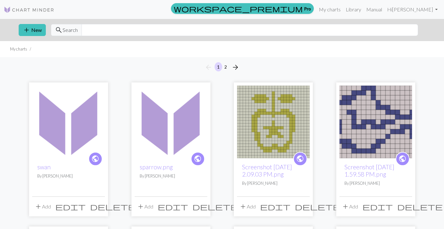
click at [98, 205] on span "delete" at bounding box center [112, 206] width 45 height 9
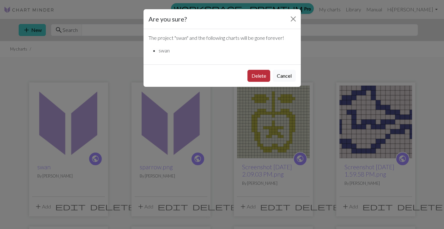
click at [264, 74] on button "Delete" at bounding box center [258, 76] width 23 height 12
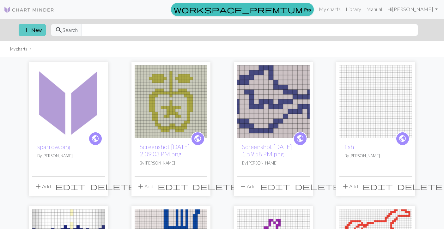
click at [43, 33] on button "add New" at bounding box center [32, 30] width 27 height 12
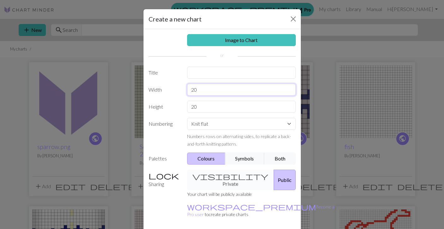
click at [193, 91] on input "20" at bounding box center [241, 90] width 109 height 12
type input "30"
click at [194, 107] on input "20" at bounding box center [241, 107] width 109 height 12
type input "40"
click at [225, 72] on input "text" at bounding box center [241, 73] width 109 height 12
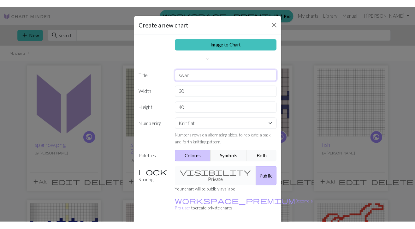
scroll to position [20, 0]
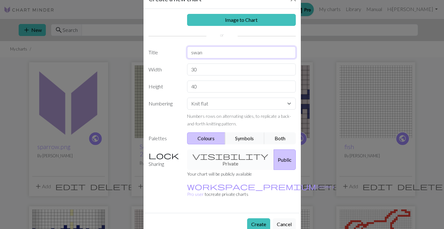
type input "swan"
click at [220, 158] on div "visibility Private Public" at bounding box center [241, 159] width 116 height 21
click at [254, 218] on button "Create" at bounding box center [258, 224] width 23 height 12
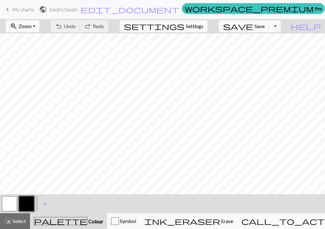
click at [26, 202] on button "button" at bounding box center [26, 203] width 15 height 15
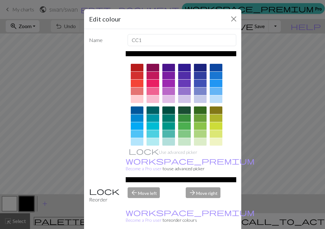
click at [136, 112] on div at bounding box center [137, 110] width 13 height 8
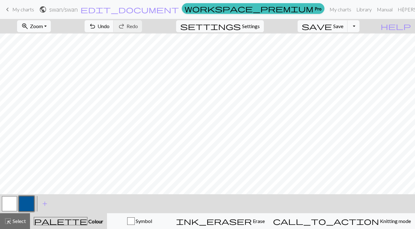
click at [16, 204] on button "button" at bounding box center [9, 203] width 15 height 15
click at [28, 202] on button "button" at bounding box center [26, 203] width 15 height 15
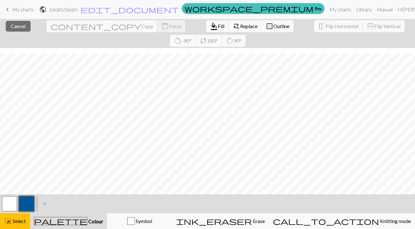
scroll to position [20, 0]
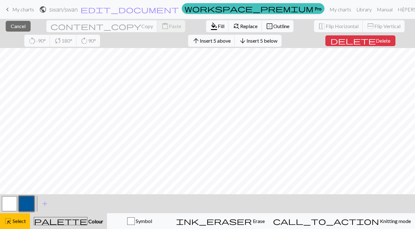
click at [235, 45] on button "arrow_downward Insert 5 below" at bounding box center [258, 41] width 47 height 12
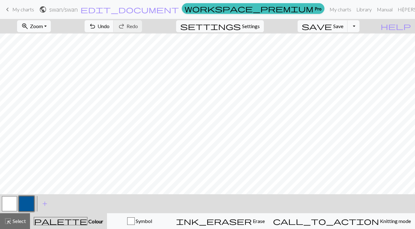
scroll to position [39, 0]
click at [27, 208] on button "button" at bounding box center [26, 203] width 15 height 15
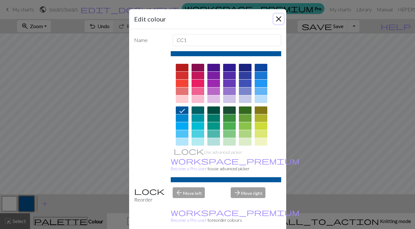
click at [278, 18] on button "Close" at bounding box center [279, 19] width 10 height 10
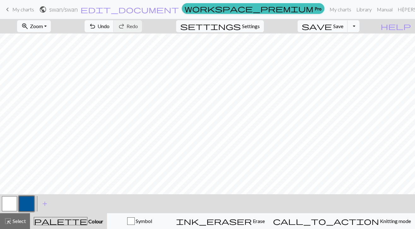
click at [11, 202] on button "button" at bounding box center [9, 203] width 15 height 15
click at [26, 206] on button "button" at bounding box center [26, 203] width 15 height 15
click at [12, 206] on button "button" at bounding box center [9, 203] width 15 height 15
click at [31, 202] on button "button" at bounding box center [26, 203] width 15 height 15
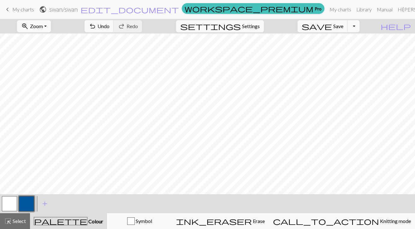
click at [12, 205] on button "button" at bounding box center [9, 203] width 15 height 15
click at [27, 202] on button "button" at bounding box center [26, 203] width 15 height 15
click at [10, 200] on button "button" at bounding box center [9, 203] width 15 height 15
click at [26, 199] on button "button" at bounding box center [26, 203] width 15 height 15
click at [14, 201] on button "button" at bounding box center [9, 203] width 15 height 15
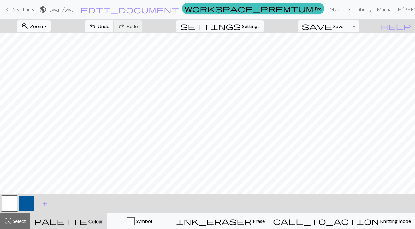
click at [31, 205] on button "button" at bounding box center [26, 203] width 15 height 15
click at [9, 205] on button "button" at bounding box center [9, 203] width 15 height 15
click at [29, 207] on button "button" at bounding box center [26, 203] width 15 height 15
click at [6, 208] on button "button" at bounding box center [9, 203] width 15 height 15
click at [26, 200] on button "button" at bounding box center [26, 203] width 15 height 15
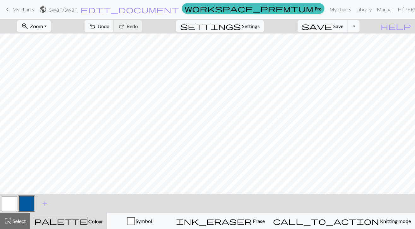
click at [13, 200] on button "button" at bounding box center [9, 203] width 15 height 15
click at [32, 200] on button "button" at bounding box center [26, 203] width 15 height 15
click at [12, 203] on button "button" at bounding box center [9, 203] width 15 height 15
click at [26, 202] on button "button" at bounding box center [26, 203] width 15 height 15
click at [15, 201] on button "button" at bounding box center [9, 203] width 15 height 15
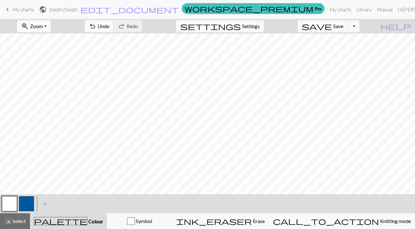
click at [31, 203] on button "button" at bounding box center [26, 203] width 15 height 15
click at [11, 204] on button "button" at bounding box center [9, 203] width 15 height 15
click at [29, 203] on button "button" at bounding box center [26, 203] width 15 height 15
click at [9, 207] on button "button" at bounding box center [9, 203] width 15 height 15
click at [27, 206] on button "button" at bounding box center [26, 203] width 15 height 15
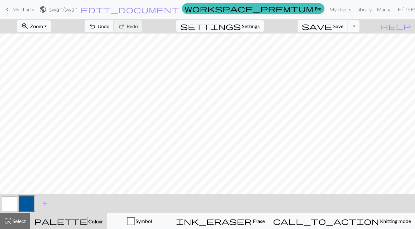
click at [12, 206] on button "button" at bounding box center [9, 203] width 15 height 15
click at [33, 205] on button "button" at bounding box center [26, 203] width 15 height 15
click at [7, 205] on button "button" at bounding box center [9, 203] width 15 height 15
click at [27, 207] on button "button" at bounding box center [26, 203] width 15 height 15
click at [14, 205] on button "button" at bounding box center [9, 203] width 15 height 15
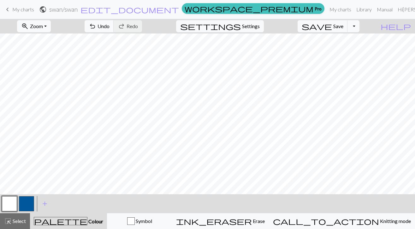
click at [28, 205] on button "button" at bounding box center [26, 203] width 15 height 15
click at [11, 204] on button "button" at bounding box center [9, 203] width 15 height 15
click at [29, 207] on button "button" at bounding box center [26, 203] width 15 height 15
click at [4, 205] on button "button" at bounding box center [9, 203] width 15 height 15
click at [30, 206] on button "button" at bounding box center [26, 203] width 15 height 15
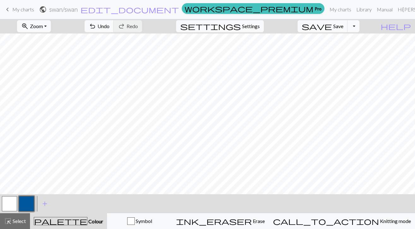
click at [11, 208] on button "button" at bounding box center [9, 203] width 15 height 15
click at [28, 206] on button "button" at bounding box center [26, 203] width 15 height 15
click at [11, 208] on button "button" at bounding box center [9, 203] width 15 height 15
click at [30, 204] on button "button" at bounding box center [26, 203] width 15 height 15
click at [8, 204] on button "button" at bounding box center [9, 203] width 15 height 15
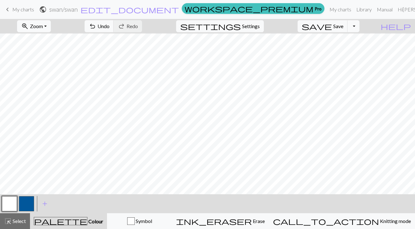
click at [27, 206] on button "button" at bounding box center [26, 203] width 15 height 15
click at [8, 203] on button "button" at bounding box center [9, 203] width 15 height 15
click at [28, 206] on button "button" at bounding box center [26, 203] width 15 height 15
click at [12, 211] on button "button" at bounding box center [9, 203] width 15 height 15
click at [29, 205] on button "button" at bounding box center [26, 203] width 15 height 15
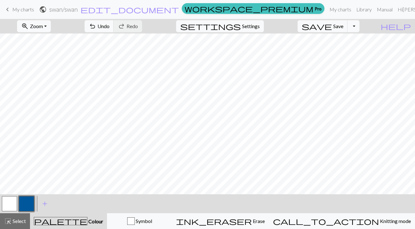
click at [12, 207] on button "button" at bounding box center [9, 203] width 15 height 15
click at [30, 206] on button "button" at bounding box center [26, 203] width 15 height 15
click at [13, 204] on button "button" at bounding box center [9, 203] width 15 height 15
click at [29, 203] on button "button" at bounding box center [26, 203] width 15 height 15
click at [10, 201] on button "button" at bounding box center [9, 203] width 15 height 15
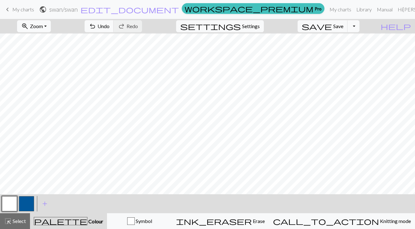
click at [9, 201] on button "button" at bounding box center [9, 203] width 15 height 15
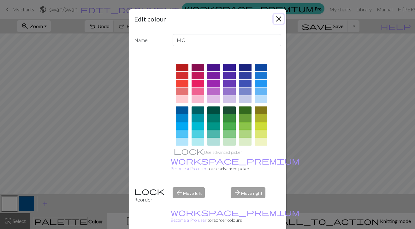
click at [275, 21] on button "Close" at bounding box center [279, 19] width 10 height 10
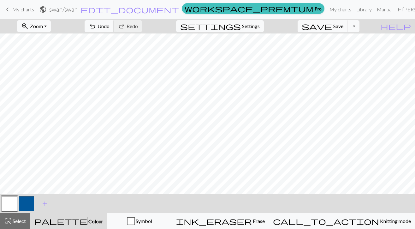
click at [26, 207] on button "button" at bounding box center [26, 203] width 15 height 15
click at [25, 9] on span "My charts" at bounding box center [23, 9] width 22 height 6
click at [332, 28] on span "save" at bounding box center [317, 26] width 30 height 9
click at [33, 9] on div "Chart saved" at bounding box center [207, 12] width 415 height 25
click at [20, 9] on span "My charts" at bounding box center [23, 9] width 22 height 6
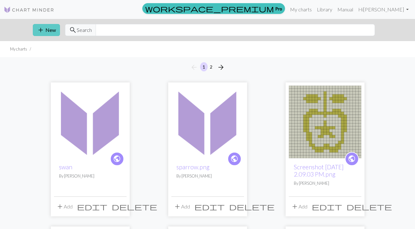
click at [46, 33] on button "add New" at bounding box center [46, 30] width 27 height 12
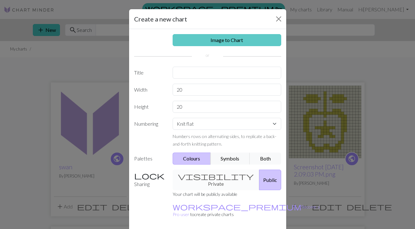
click at [223, 40] on link "Image to Chart" at bounding box center [227, 40] width 109 height 12
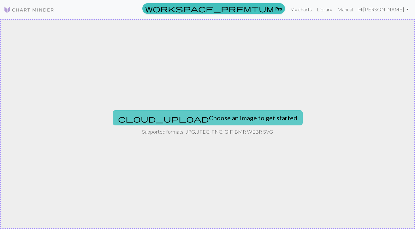
click at [193, 118] on button "cloud_upload Choose an image to get started" at bounding box center [208, 117] width 190 height 15
type input "C:\fakepath\swan2.png"
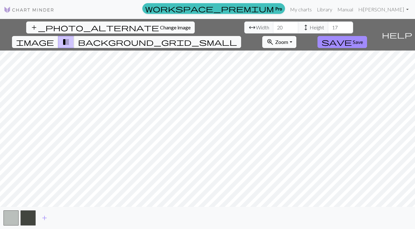
click at [302, 211] on div "add_photo_alternate Change image arrow_range Width 20 height Height 17 image tr…" at bounding box center [207, 124] width 415 height 210
click at [273, 25] on input "21" at bounding box center [285, 27] width 25 height 12
click at [273, 25] on input "22" at bounding box center [285, 27] width 25 height 12
click at [273, 25] on input "23" at bounding box center [285, 27] width 25 height 12
click at [273, 25] on input "24" at bounding box center [285, 27] width 25 height 12
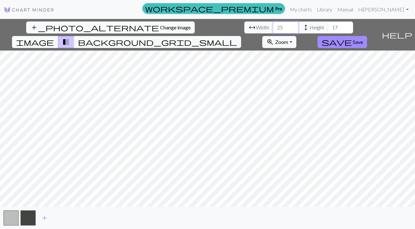
click at [273, 25] on input "25" at bounding box center [285, 27] width 25 height 12
click at [273, 25] on input "26" at bounding box center [285, 27] width 25 height 12
click at [273, 25] on input "27" at bounding box center [285, 27] width 25 height 12
click at [273, 25] on input "28" at bounding box center [285, 27] width 25 height 12
click at [273, 25] on input "29" at bounding box center [285, 27] width 25 height 12
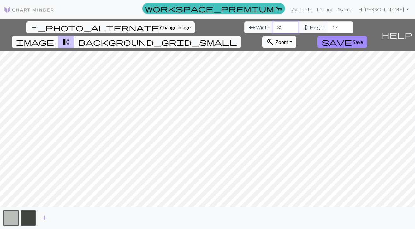
click at [273, 25] on input "30" at bounding box center [285, 27] width 25 height 12
click at [273, 25] on input "31" at bounding box center [285, 27] width 25 height 12
click at [273, 25] on input "32" at bounding box center [285, 27] width 25 height 12
click at [273, 25] on input "33" at bounding box center [285, 27] width 25 height 12
click at [273, 25] on input "34" at bounding box center [285, 27] width 25 height 12
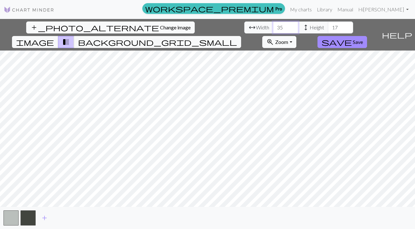
type input "35"
click at [273, 25] on input "35" at bounding box center [285, 27] width 25 height 12
click at [328, 26] on input "18" at bounding box center [340, 27] width 25 height 12
click at [328, 26] on input "19" at bounding box center [340, 27] width 25 height 12
click at [328, 26] on input "20" at bounding box center [340, 27] width 25 height 12
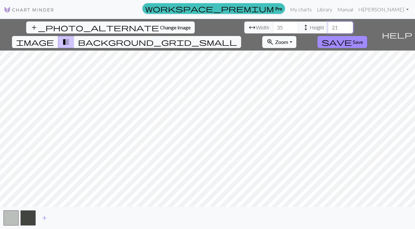
click at [328, 26] on input "21" at bounding box center [340, 27] width 25 height 12
click at [328, 26] on input "22" at bounding box center [340, 27] width 25 height 12
click at [328, 26] on input "23" at bounding box center [340, 27] width 25 height 12
click at [328, 26] on input "24" at bounding box center [340, 27] width 25 height 12
click at [328, 26] on input "25" at bounding box center [340, 27] width 25 height 12
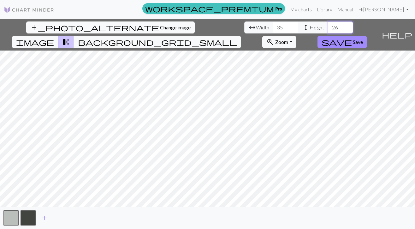
click at [328, 26] on input "26" at bounding box center [340, 27] width 25 height 12
click at [328, 26] on input "27" at bounding box center [340, 27] width 25 height 12
type input "28"
click at [328, 26] on input "28" at bounding box center [340, 27] width 25 height 12
click at [273, 27] on input "36" at bounding box center [285, 27] width 25 height 12
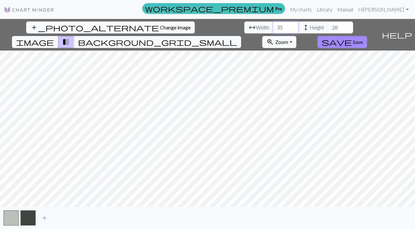
click at [273, 30] on input "35" at bounding box center [285, 27] width 25 height 12
click at [273, 24] on input "36" at bounding box center [285, 27] width 25 height 12
click at [273, 30] on input "35" at bounding box center [285, 27] width 25 height 12
click at [273, 25] on input "36" at bounding box center [285, 27] width 25 height 12
click at [273, 31] on input "35" at bounding box center [285, 27] width 25 height 12
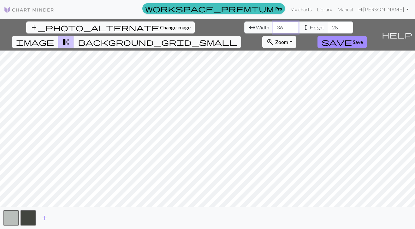
click at [273, 26] on input "36" at bounding box center [285, 27] width 25 height 12
type input "35"
click at [273, 30] on input "35" at bounding box center [285, 27] width 25 height 12
click at [352, 38] on span "save" at bounding box center [337, 42] width 30 height 9
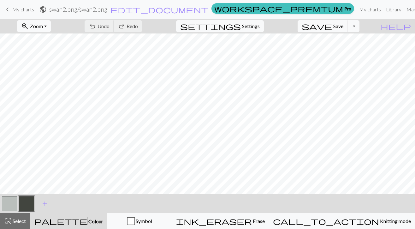
click at [13, 206] on button "button" at bounding box center [9, 203] width 15 height 15
click at [29, 205] on button "button" at bounding box center [26, 203] width 15 height 15
click at [11, 206] on button "button" at bounding box center [9, 203] width 15 height 15
click at [29, 202] on button "button" at bounding box center [26, 203] width 15 height 15
click at [8, 205] on button "button" at bounding box center [9, 203] width 15 height 15
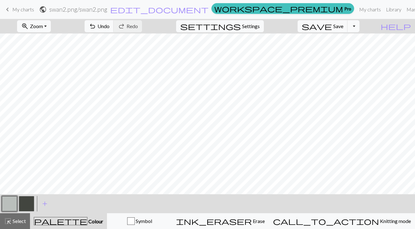
click at [28, 207] on button "button" at bounding box center [26, 203] width 15 height 15
click at [15, 207] on button "button" at bounding box center [9, 203] width 15 height 15
click at [30, 205] on button "button" at bounding box center [26, 203] width 15 height 15
click at [14, 206] on button "button" at bounding box center [9, 203] width 15 height 15
click at [8, 208] on button "button" at bounding box center [9, 203] width 15 height 15
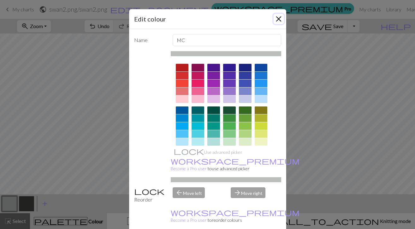
click at [277, 21] on button "Close" at bounding box center [279, 19] width 10 height 10
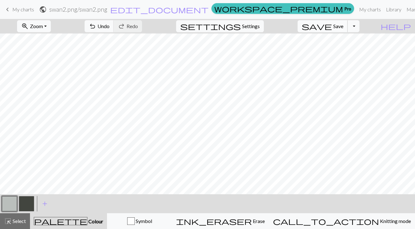
click at [332, 27] on span "save" at bounding box center [317, 26] width 30 height 9
click at [25, 12] on div "Chart saved" at bounding box center [207, 12] width 415 height 25
click at [23, 10] on span "My charts" at bounding box center [23, 9] width 22 height 6
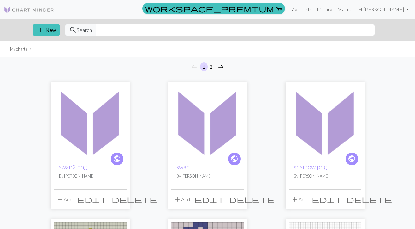
click at [238, 201] on span "delete" at bounding box center [251, 199] width 45 height 9
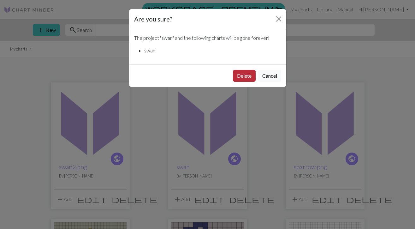
click at [242, 74] on button "Delete" at bounding box center [244, 76] width 23 height 12
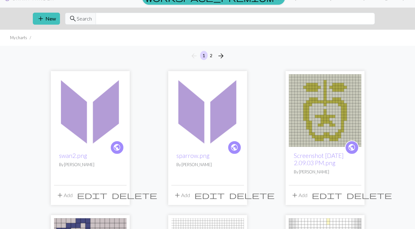
scroll to position [12, 0]
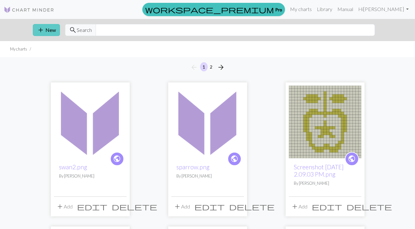
click at [53, 32] on button "add New" at bounding box center [46, 30] width 27 height 12
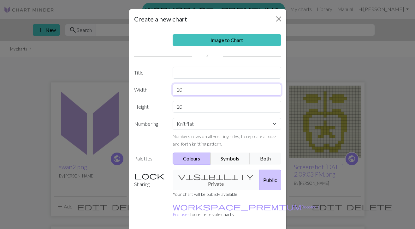
click at [179, 90] on input "20" at bounding box center [227, 90] width 109 height 12
type input "0"
type input "35"
click at [186, 107] on input "20" at bounding box center [227, 107] width 109 height 12
type input "25"
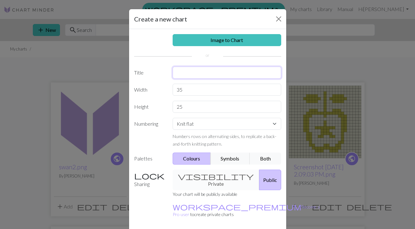
click at [193, 74] on input "text" at bounding box center [227, 73] width 109 height 12
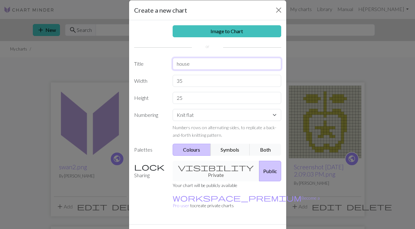
scroll to position [11, 0]
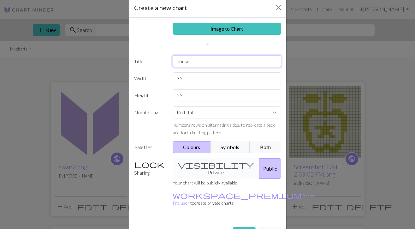
type input "house"
click at [217, 167] on div "visibility Private Public" at bounding box center [227, 168] width 116 height 21
click at [243, 227] on button "Create" at bounding box center [244, 233] width 23 height 12
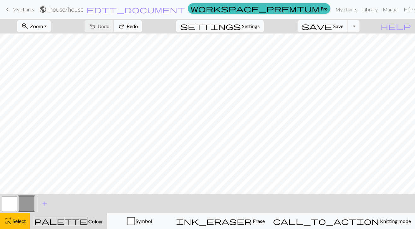
click at [31, 206] on button "button" at bounding box center [26, 203] width 15 height 15
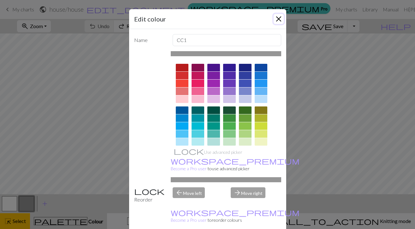
click at [276, 18] on button "Close" at bounding box center [279, 19] width 10 height 10
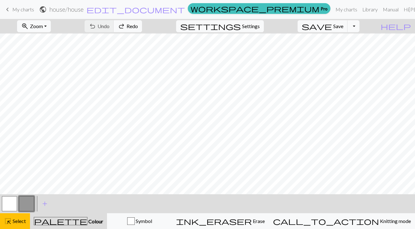
click at [87, 218] on span "Colour" at bounding box center [95, 221] width 16 height 6
click at [24, 220] on span "Select" at bounding box center [19, 221] width 14 height 6
click at [9, 204] on button "button" at bounding box center [9, 203] width 15 height 15
click at [21, 207] on button "button" at bounding box center [26, 203] width 15 height 15
click at [29, 11] on span "My charts" at bounding box center [23, 9] width 22 height 6
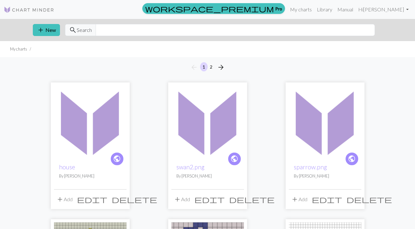
click at [120, 200] on span "delete" at bounding box center [134, 199] width 45 height 9
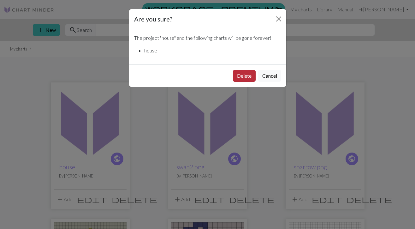
click at [246, 76] on button "Delete" at bounding box center [244, 76] width 23 height 12
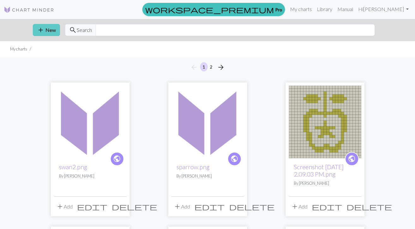
click at [53, 33] on button "add New" at bounding box center [46, 30] width 27 height 12
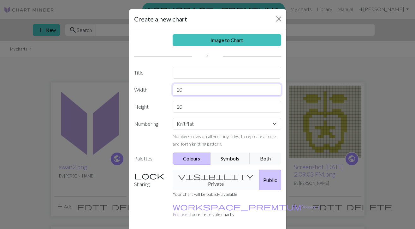
click at [180, 90] on input "20" at bounding box center [227, 90] width 109 height 12
type input "30"
click at [178, 108] on input "20" at bounding box center [227, 107] width 109 height 12
type input "30"
click at [184, 72] on input "text" at bounding box center [227, 73] width 109 height 12
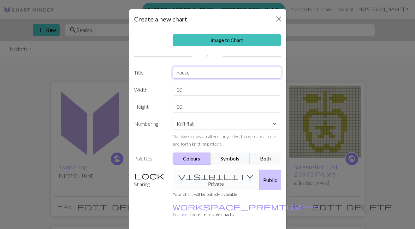
type input "house"
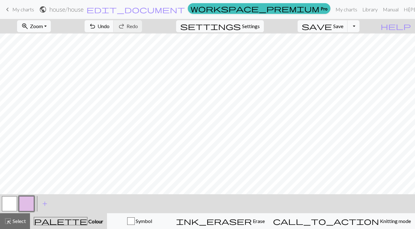
click at [5, 208] on button "button" at bounding box center [9, 203] width 15 height 15
click at [27, 206] on button "button" at bounding box center [26, 203] width 15 height 15
click at [12, 204] on button "button" at bounding box center [9, 203] width 15 height 15
click at [28, 203] on button "button" at bounding box center [26, 203] width 15 height 15
click at [11, 206] on button "button" at bounding box center [9, 203] width 15 height 15
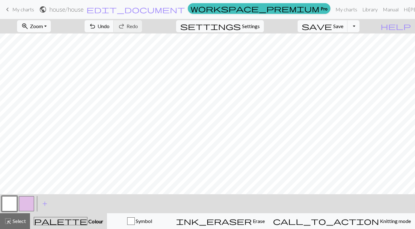
click at [24, 200] on button "button" at bounding box center [26, 203] width 15 height 15
click at [6, 201] on button "button" at bounding box center [9, 203] width 15 height 15
click at [29, 206] on button "button" at bounding box center [26, 203] width 15 height 15
click at [13, 201] on button "button" at bounding box center [9, 203] width 15 height 15
click at [26, 199] on button "button" at bounding box center [26, 203] width 15 height 15
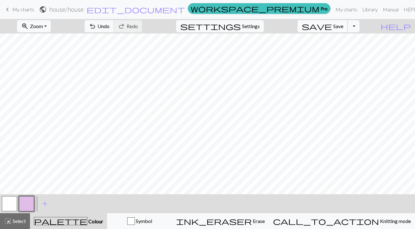
click at [332, 29] on span "save" at bounding box center [317, 26] width 30 height 9
click at [26, 10] on span "My charts" at bounding box center [23, 9] width 22 height 6
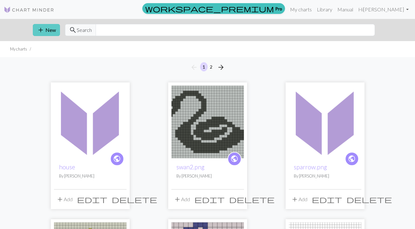
click at [57, 35] on button "add New" at bounding box center [46, 30] width 27 height 12
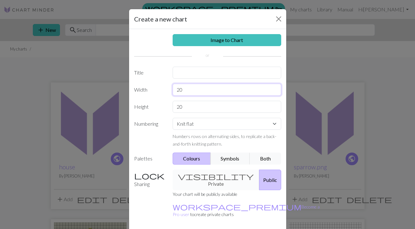
click at [180, 91] on input "20" at bounding box center [227, 90] width 109 height 12
type input "30"
click at [180, 106] on input "20" at bounding box center [227, 107] width 109 height 12
type input "30"
click at [185, 76] on input "text" at bounding box center [227, 73] width 109 height 12
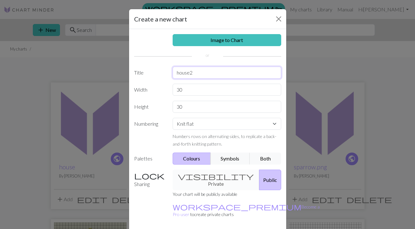
type input "house2"
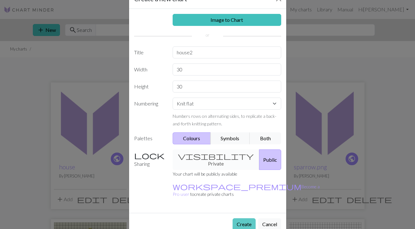
click at [245, 218] on button "Create" at bounding box center [244, 224] width 23 height 12
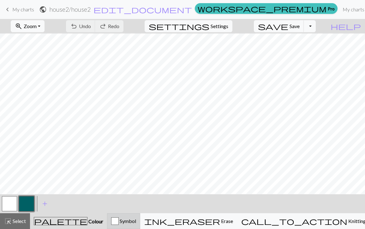
scroll to position [15, 0]
click at [11, 207] on button "button" at bounding box center [9, 203] width 15 height 15
click at [31, 201] on button "button" at bounding box center [26, 203] width 15 height 15
click at [12, 206] on button "button" at bounding box center [9, 203] width 15 height 15
click at [30, 202] on button "button" at bounding box center [26, 203] width 15 height 15
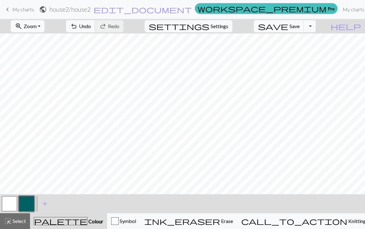
click at [15, 203] on button "button" at bounding box center [9, 203] width 15 height 15
click at [29, 205] on button "button" at bounding box center [26, 203] width 15 height 15
click at [12, 208] on button "button" at bounding box center [9, 203] width 15 height 15
click at [35, 202] on div at bounding box center [26, 203] width 17 height 17
click at [31, 204] on button "button" at bounding box center [26, 203] width 15 height 15
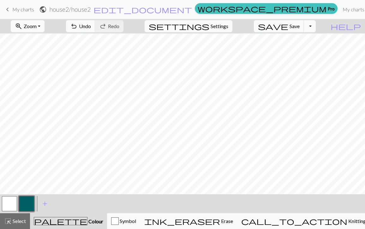
click at [6, 206] on button "button" at bounding box center [9, 203] width 15 height 15
click at [25, 200] on button "button" at bounding box center [26, 203] width 15 height 15
click at [299, 29] on button "save Save Save" at bounding box center [279, 26] width 50 height 12
click at [288, 30] on span "save" at bounding box center [273, 26] width 30 height 9
click at [30, 9] on span "My charts" at bounding box center [23, 9] width 22 height 6
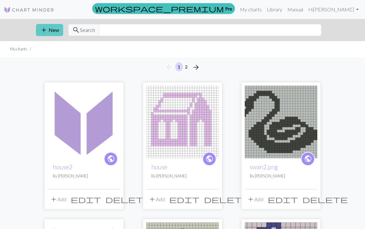
click at [49, 33] on button "add New" at bounding box center [49, 30] width 27 height 12
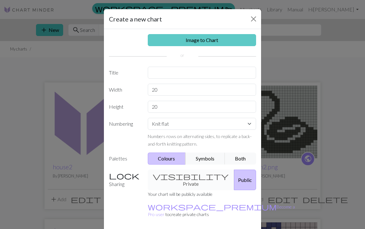
click at [176, 42] on link "Image to Chart" at bounding box center [202, 40] width 109 height 12
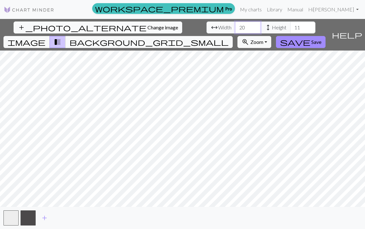
click at [235, 29] on input "20" at bounding box center [247, 27] width 25 height 12
type input "40"
click at [290, 27] on input "11" at bounding box center [302, 27] width 25 height 12
type input "1"
type input "30"
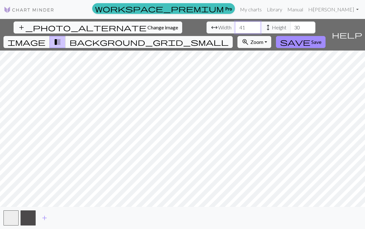
click at [235, 26] on input "41" at bounding box center [247, 27] width 25 height 12
click at [235, 26] on input "42" at bounding box center [247, 27] width 25 height 12
click at [235, 26] on input "43" at bounding box center [247, 27] width 25 height 12
click at [235, 26] on input "44" at bounding box center [247, 27] width 25 height 12
click at [235, 26] on input "45" at bounding box center [247, 27] width 25 height 12
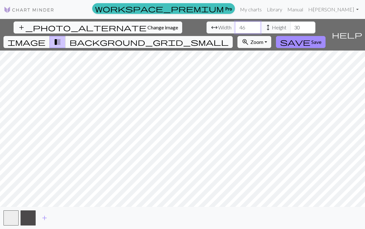
click at [235, 26] on input "46" at bounding box center [247, 27] width 25 height 12
click at [235, 26] on input "47" at bounding box center [247, 27] width 25 height 12
click at [235, 26] on input "48" at bounding box center [247, 27] width 25 height 12
type input "49"
click at [235, 26] on input "49" at bounding box center [247, 27] width 25 height 12
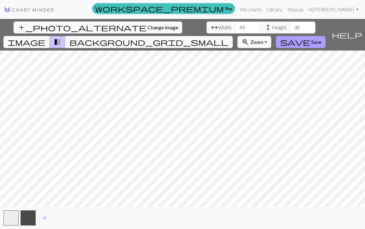
click at [321, 39] on span "Save" at bounding box center [316, 42] width 10 height 6
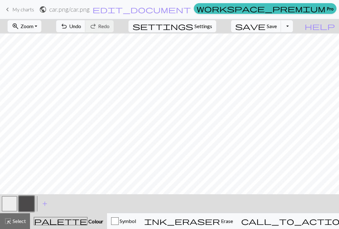
click at [10, 203] on button "button" at bounding box center [9, 203] width 15 height 15
click at [26, 205] on button "button" at bounding box center [26, 203] width 15 height 15
click at [14, 203] on button "button" at bounding box center [9, 203] width 15 height 15
click at [25, 203] on button "button" at bounding box center [26, 203] width 15 height 15
click at [14, 205] on button "button" at bounding box center [9, 203] width 15 height 15
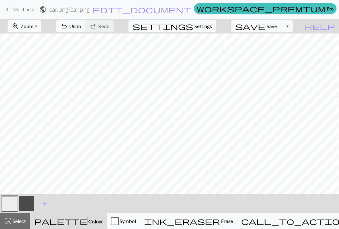
click at [32, 201] on button "button" at bounding box center [26, 203] width 15 height 15
click at [13, 202] on button "button" at bounding box center [9, 203] width 15 height 15
click at [30, 200] on button "button" at bounding box center [26, 203] width 15 height 15
click at [8, 203] on button "button" at bounding box center [9, 203] width 15 height 15
click at [26, 203] on button "button" at bounding box center [26, 203] width 15 height 15
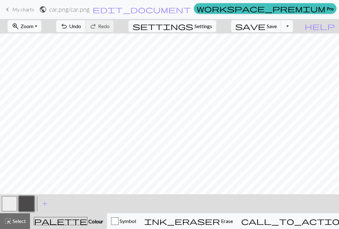
click at [10, 201] on button "button" at bounding box center [9, 203] width 15 height 15
click at [31, 201] on button "button" at bounding box center [26, 203] width 15 height 15
click at [13, 204] on button "button" at bounding box center [9, 203] width 15 height 15
click at [27, 204] on button "button" at bounding box center [26, 203] width 15 height 15
click at [7, 203] on button "button" at bounding box center [9, 203] width 15 height 15
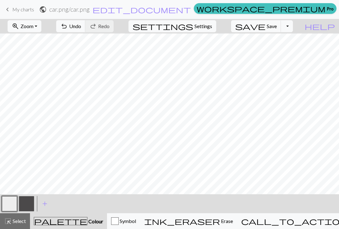
click at [31, 201] on button "button" at bounding box center [26, 203] width 15 height 15
click at [6, 203] on button "button" at bounding box center [9, 203] width 15 height 15
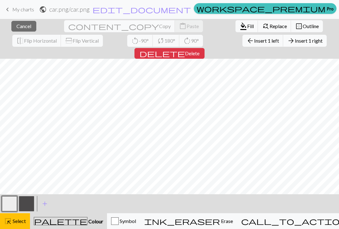
click at [295, 39] on span "Insert 1 right" at bounding box center [309, 41] width 28 height 6
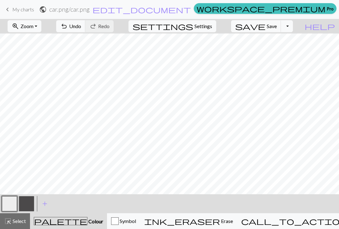
click at [32, 10] on span "My charts" at bounding box center [23, 9] width 22 height 6
click at [277, 26] on button "save Save Save" at bounding box center [256, 26] width 50 height 12
click at [30, 11] on span "My charts" at bounding box center [23, 9] width 22 height 6
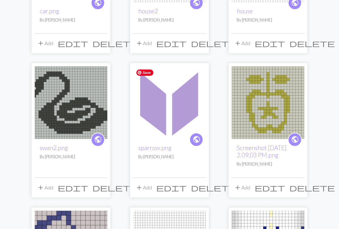
scroll to position [160, 0]
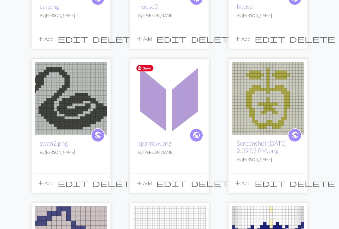
click at [148, 91] on img at bounding box center [169, 98] width 73 height 73
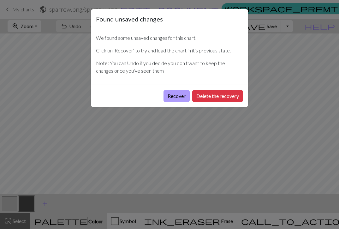
click at [183, 97] on button "Recover" at bounding box center [177, 96] width 26 height 12
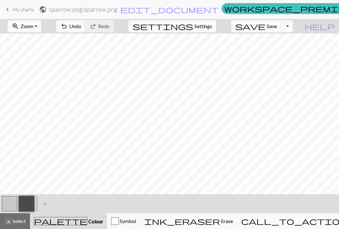
scroll to position [120, 0]
click at [30, 10] on span "My charts" at bounding box center [23, 9] width 22 height 6
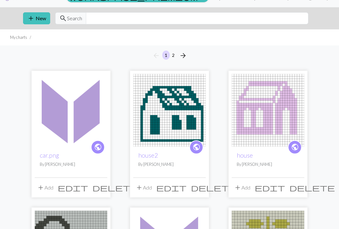
scroll to position [3, 0]
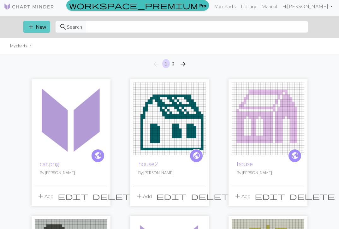
click at [45, 29] on button "add New" at bounding box center [36, 27] width 27 height 12
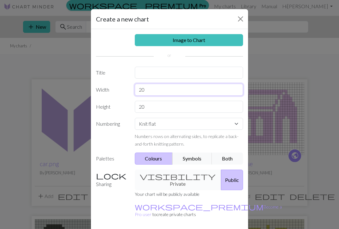
click at [141, 90] on input "20" at bounding box center [189, 90] width 109 height 12
type input "30"
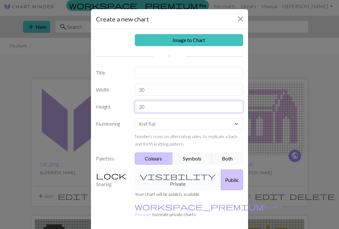
click at [141, 105] on input "20" at bounding box center [189, 107] width 109 height 12
type input "40"
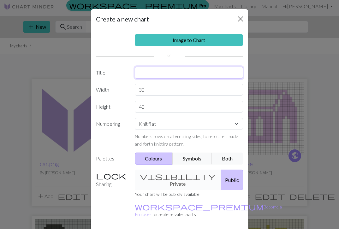
click at [152, 72] on input "text" at bounding box center [189, 73] width 109 height 12
type input "ribbon"
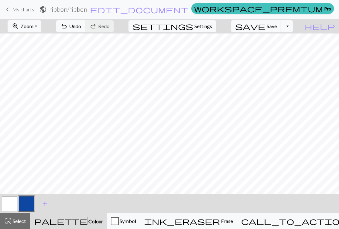
click at [28, 14] on link "keyboard_arrow_left My charts" at bounding box center [19, 9] width 30 height 11
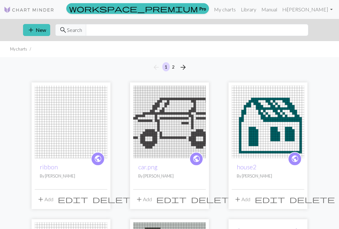
click at [100, 200] on span "delete" at bounding box center [115, 199] width 45 height 9
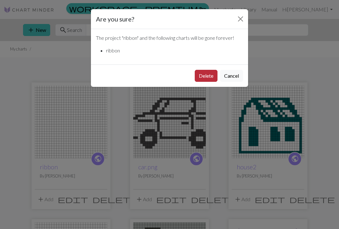
click at [203, 75] on button "Delete" at bounding box center [206, 76] width 23 height 12
